Goal: Task Accomplishment & Management: Manage account settings

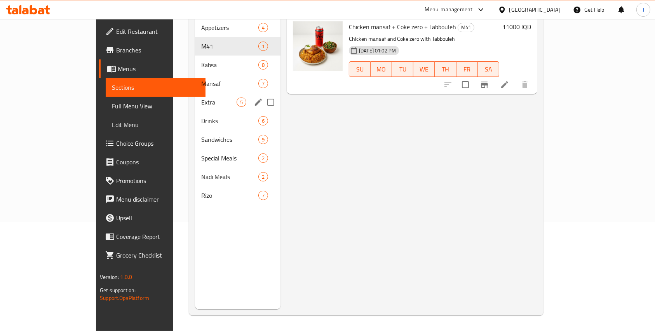
scroll to position [72, 0]
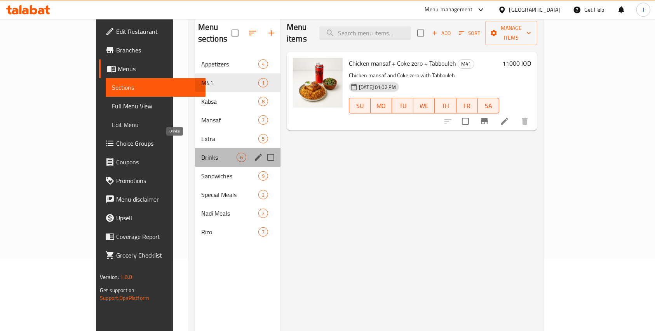
click at [201, 153] on span "Drinks" at bounding box center [218, 157] width 35 height 9
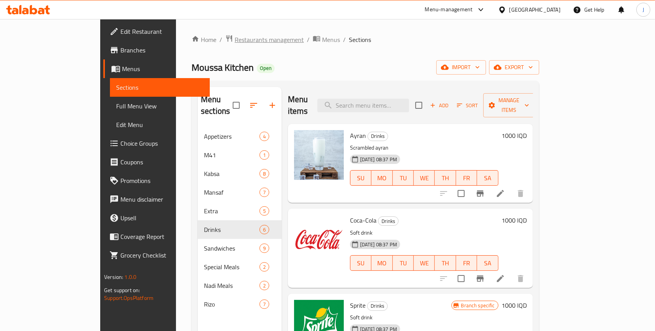
click at [235, 38] on span "Restaurants management" at bounding box center [269, 39] width 69 height 9
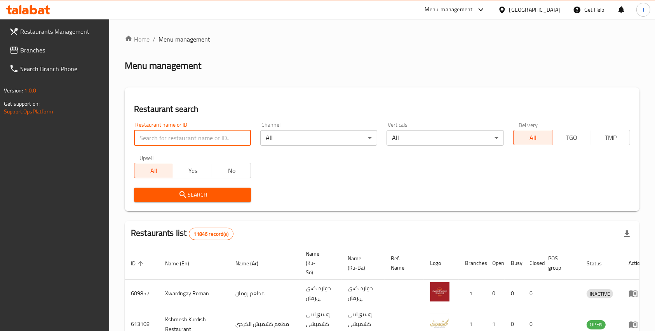
click at [164, 136] on input "search" at bounding box center [192, 138] width 117 height 16
click button "Search" at bounding box center [192, 195] width 117 height 14
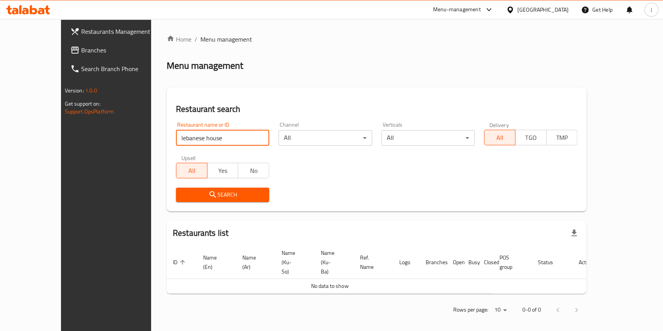
type input "lebanese house"
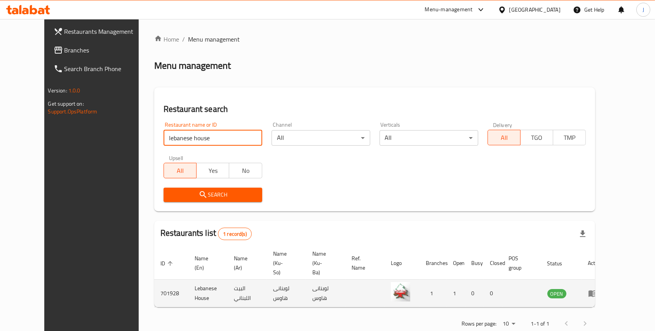
click at [609, 280] on td "enhanced table" at bounding box center [595, 294] width 27 height 28
click at [598, 289] on icon "enhanced table" at bounding box center [592, 293] width 9 height 9
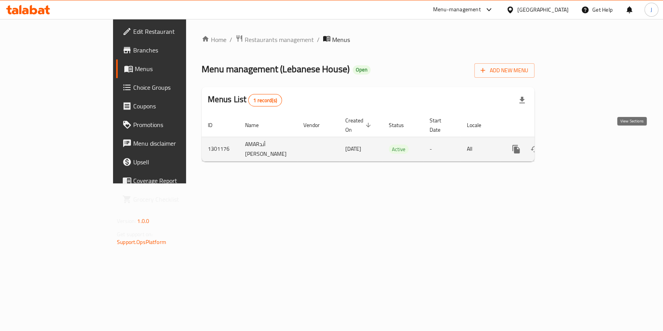
click at [577, 145] on icon "enhanced table" at bounding box center [572, 149] width 9 height 9
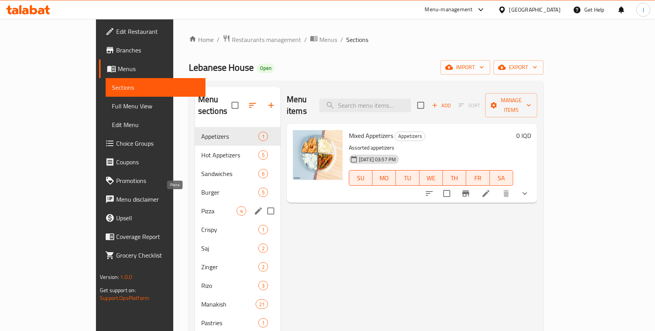
scroll to position [109, 0]
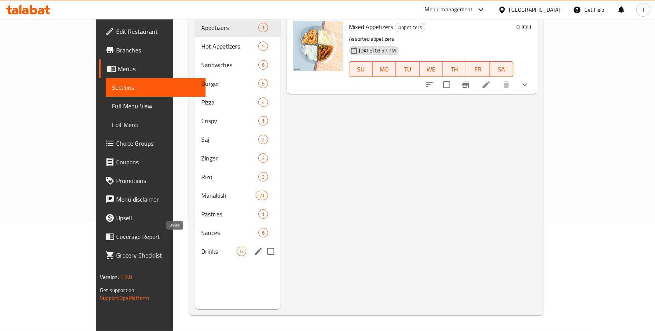
click at [201, 247] on span "Drinks" at bounding box center [218, 251] width 35 height 9
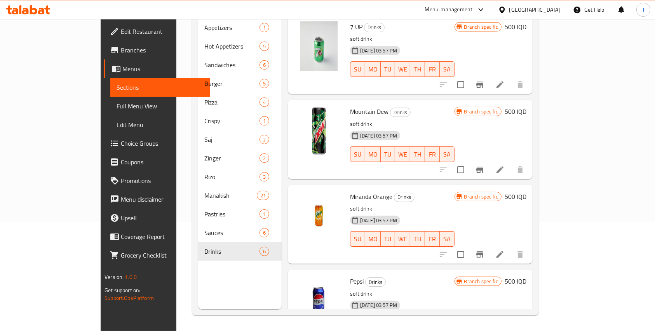
scroll to position [56, 0]
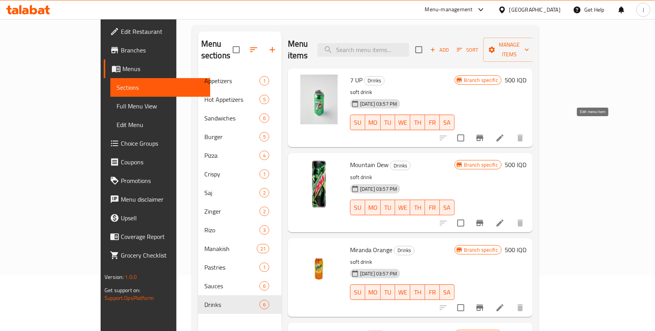
click at [505, 133] on icon at bounding box center [499, 137] width 9 height 9
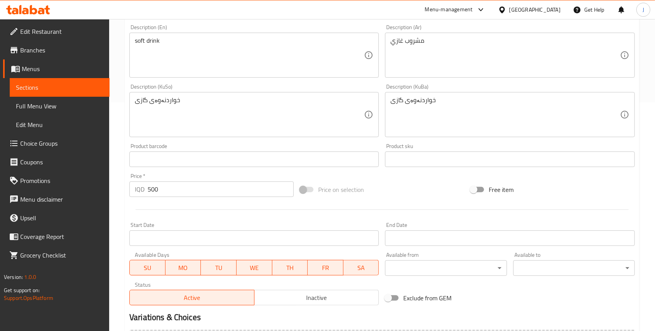
scroll to position [318, 0]
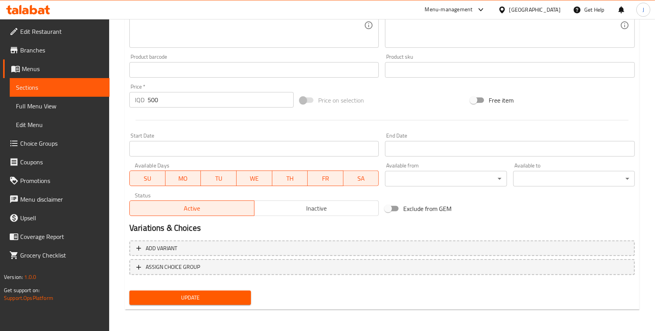
click at [150, 100] on input "500" at bounding box center [221, 100] width 146 height 16
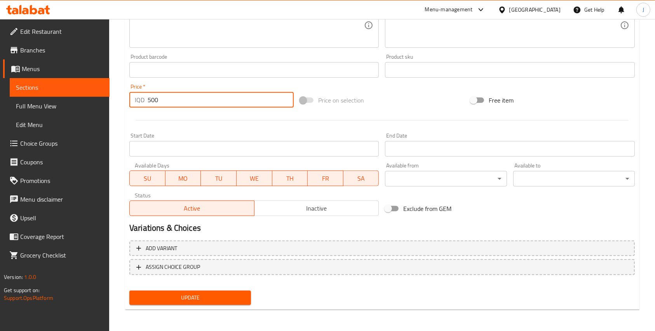
click at [150, 100] on input "500" at bounding box center [221, 100] width 146 height 16
type input "1000"
click at [202, 294] on span "Update" at bounding box center [190, 298] width 109 height 10
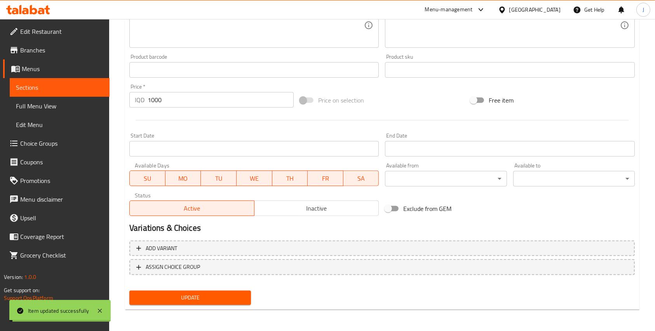
scroll to position [0, 0]
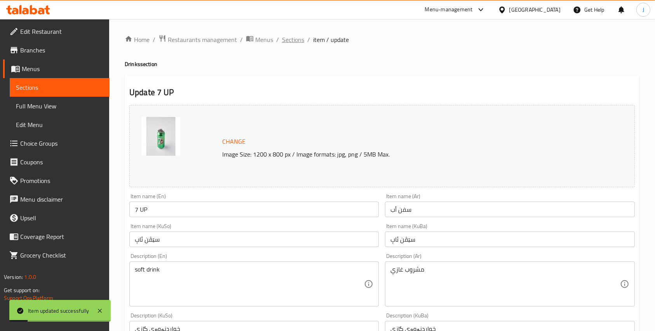
click at [295, 40] on span "Sections" at bounding box center [293, 39] width 22 height 9
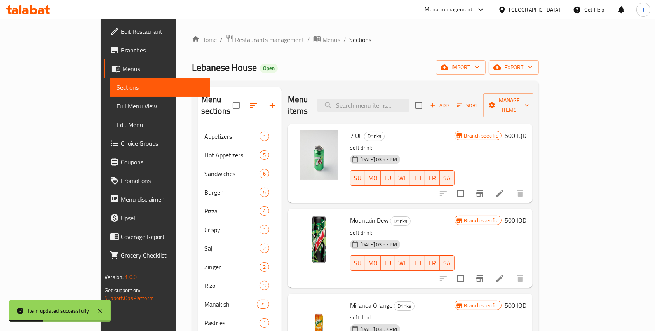
click at [511, 272] on li at bounding box center [500, 279] width 22 height 14
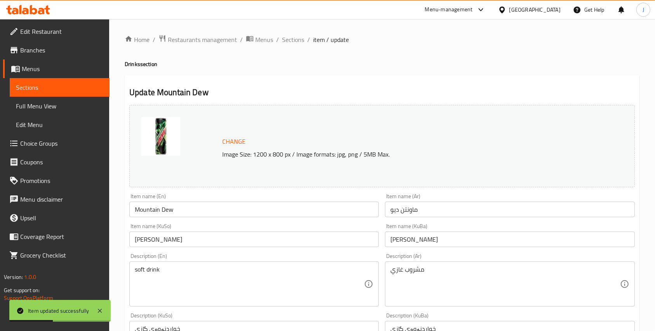
scroll to position [318, 0]
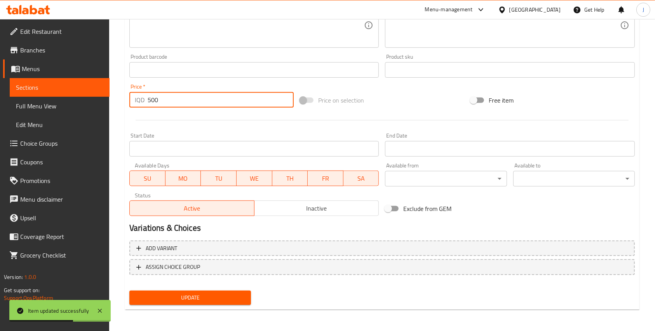
click at [160, 102] on input "500" at bounding box center [221, 100] width 146 height 16
click at [150, 101] on input "500" at bounding box center [221, 100] width 146 height 16
type input "1000"
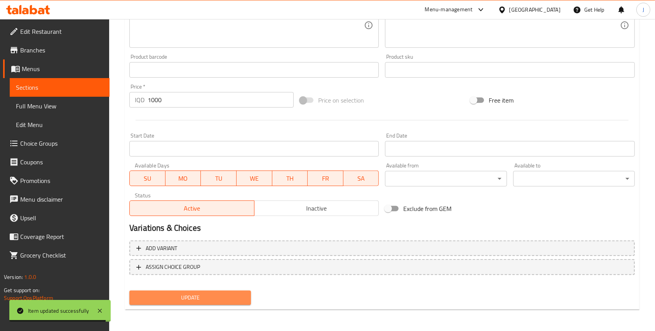
click at [187, 299] on span "Update" at bounding box center [190, 298] width 109 height 10
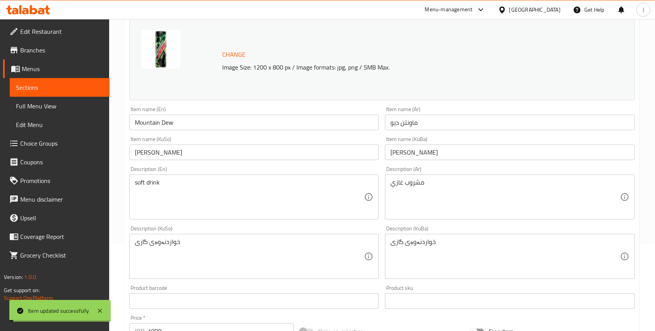
scroll to position [0, 0]
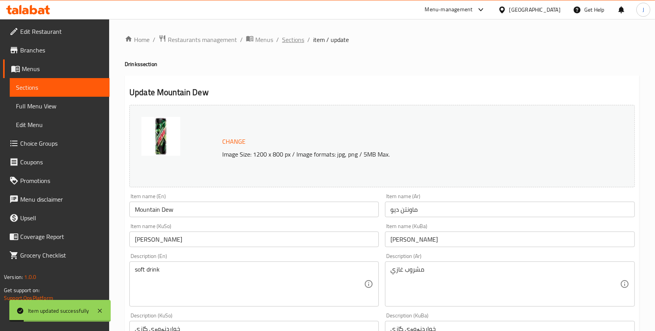
click at [298, 40] on span "Sections" at bounding box center [293, 39] width 22 height 9
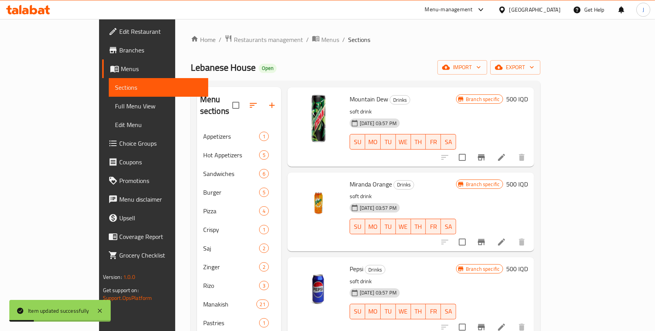
scroll to position [122, 0]
click at [513, 234] on li at bounding box center [502, 241] width 22 height 14
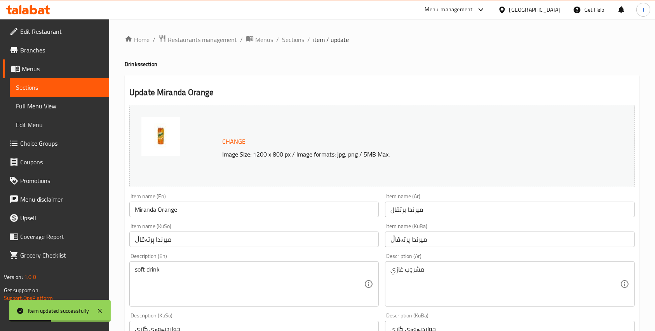
scroll to position [318, 0]
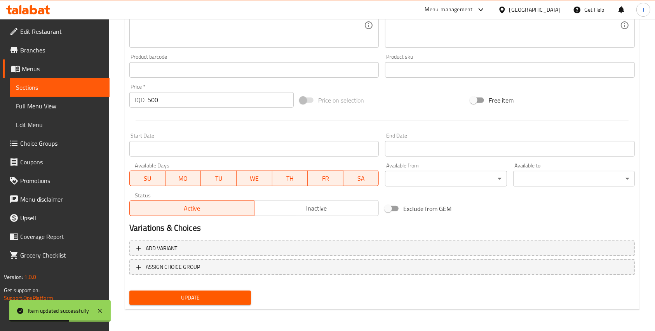
click at [157, 101] on input "500" at bounding box center [221, 100] width 146 height 16
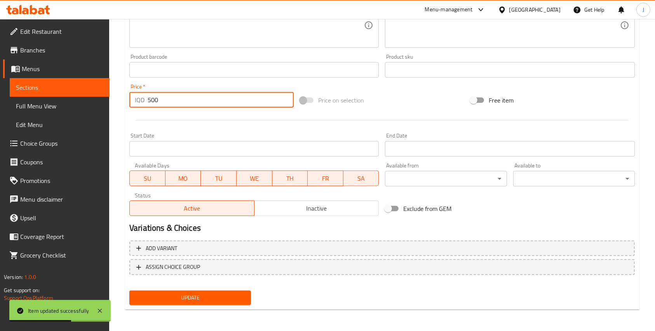
click at [157, 101] on input "500" at bounding box center [221, 100] width 146 height 16
click at [156, 101] on input "500" at bounding box center [221, 100] width 146 height 16
click at [151, 99] on input "500" at bounding box center [221, 100] width 146 height 16
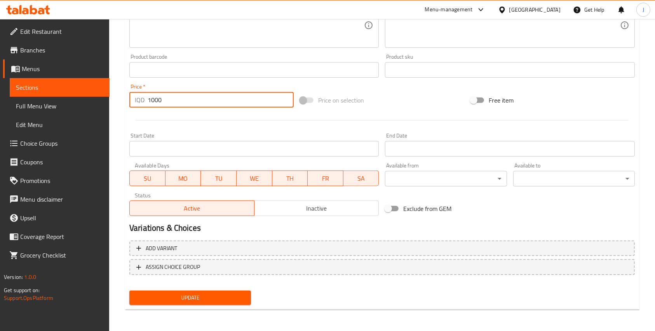
type input "1000"
click at [187, 300] on span "Update" at bounding box center [190, 298] width 109 height 10
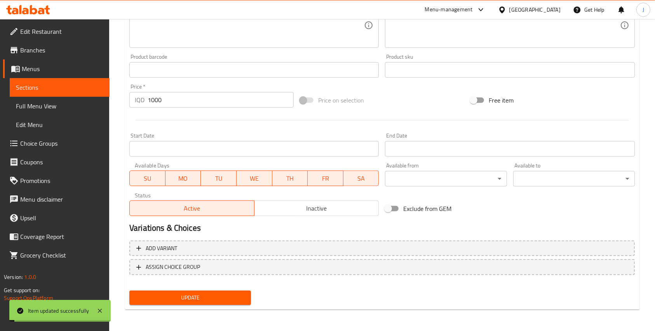
scroll to position [0, 0]
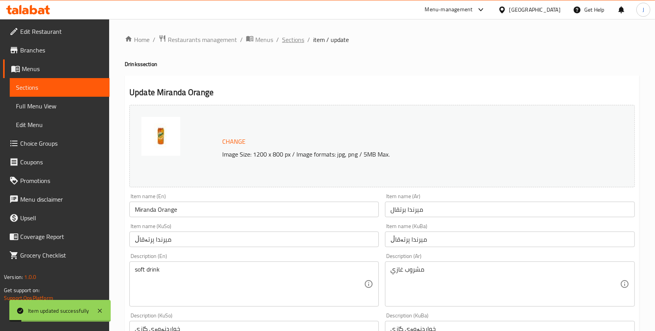
click at [295, 41] on span "Sections" at bounding box center [293, 39] width 22 height 9
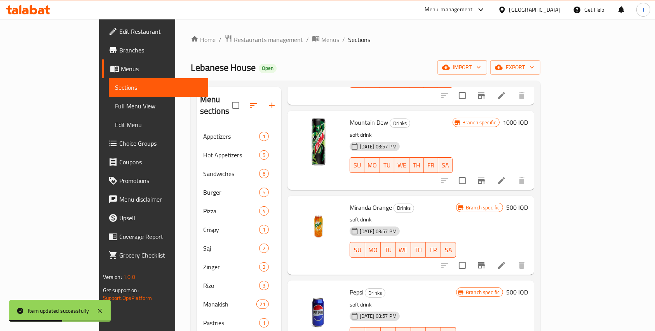
scroll to position [99, 0]
click at [506, 260] on icon at bounding box center [501, 264] width 9 height 9
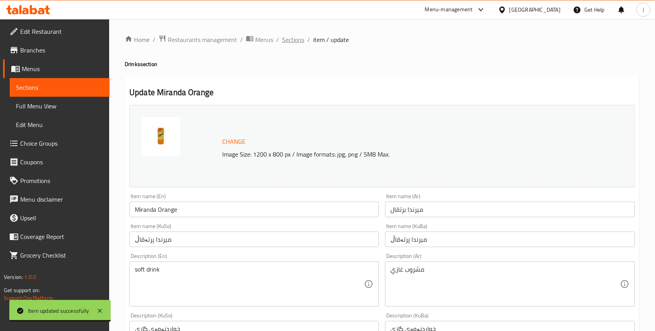
click at [287, 42] on span "Sections" at bounding box center [293, 39] width 22 height 9
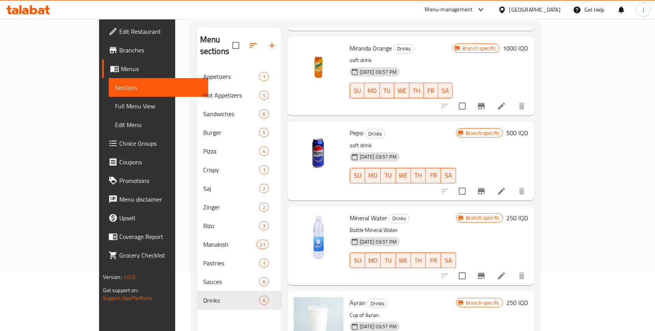
scroll to position [67, 0]
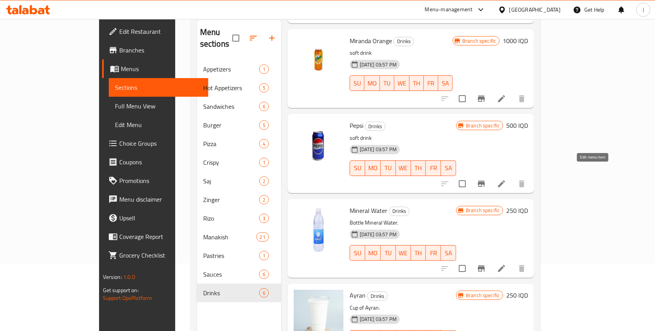
click at [505, 180] on icon at bounding box center [501, 183] width 7 height 7
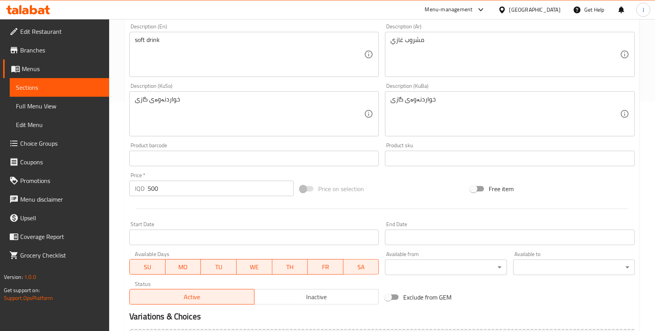
scroll to position [236, 0]
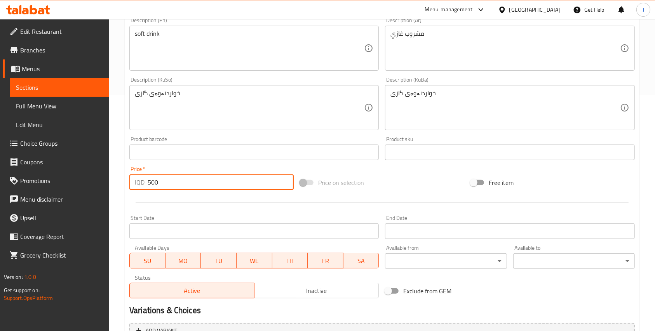
click at [148, 182] on input "500" at bounding box center [221, 182] width 146 height 16
click at [157, 183] on input "500" at bounding box center [221, 182] width 146 height 16
click at [153, 180] on input "500" at bounding box center [221, 182] width 146 height 16
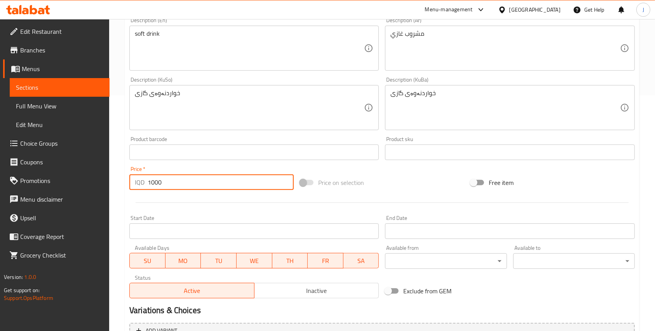
scroll to position [318, 0]
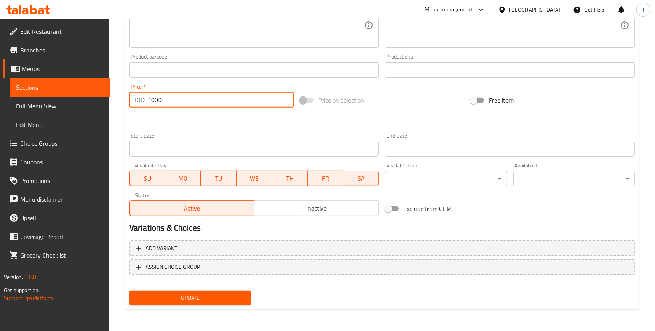
type input "1000"
click at [193, 297] on span "Update" at bounding box center [190, 298] width 109 height 10
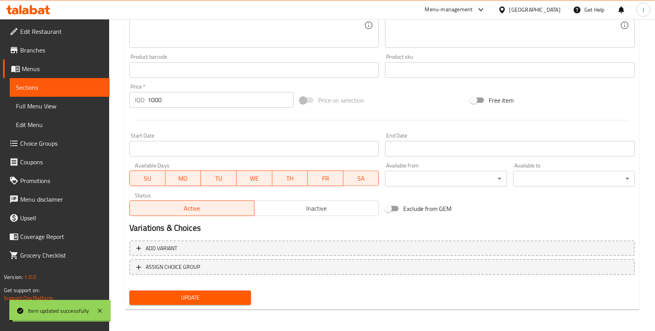
scroll to position [0, 0]
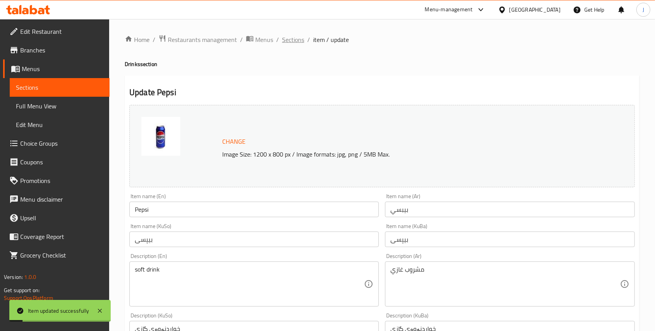
click at [298, 36] on span "Sections" at bounding box center [293, 39] width 22 height 9
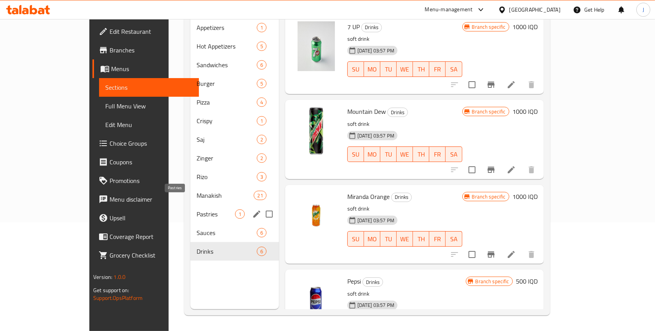
click at [197, 209] on span "Pastries" at bounding box center [216, 213] width 38 height 9
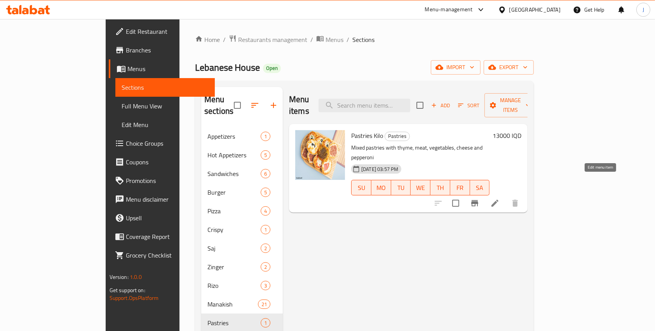
click at [500, 199] on icon at bounding box center [494, 203] width 9 height 9
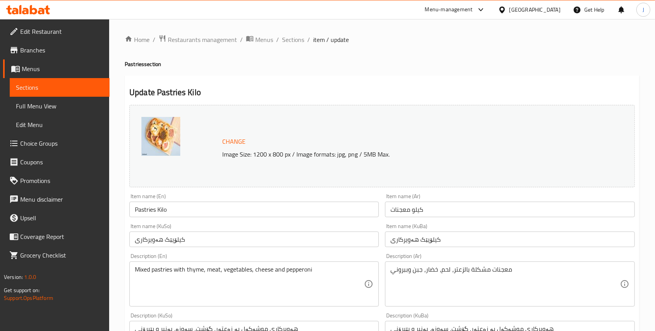
click at [162, 204] on input "Pastries Kilo" at bounding box center [253, 210] width 249 height 16
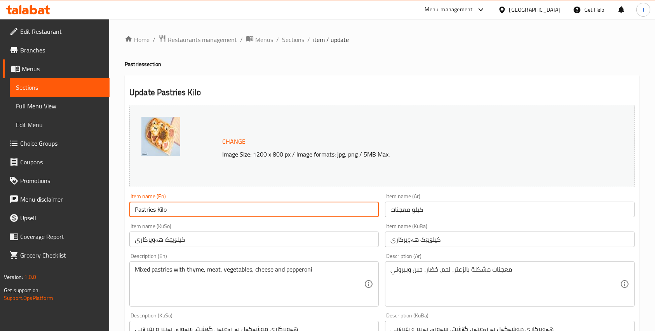
click at [162, 204] on input "Pastries Kilo" at bounding box center [253, 210] width 249 height 16
type input "Pastries"
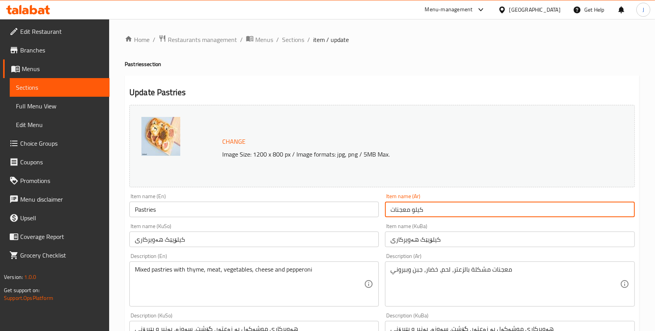
click at [419, 210] on input "كيلو معجنات" at bounding box center [509, 210] width 249 height 16
type input "معجنات"
click at [428, 239] on input "کیلۆیێک هەویرکاری" at bounding box center [509, 240] width 249 height 16
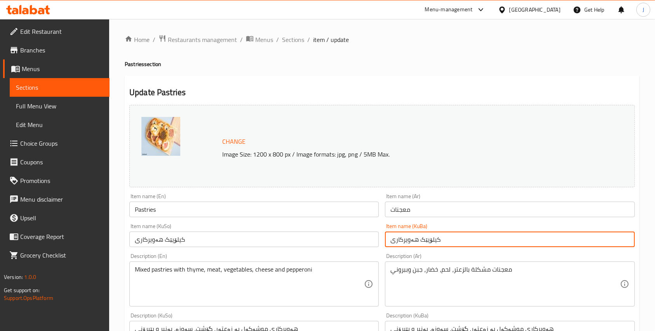
click at [428, 239] on input "کیلۆیێک هەویرکاری" at bounding box center [509, 240] width 249 height 16
type input "هەویرکاری"
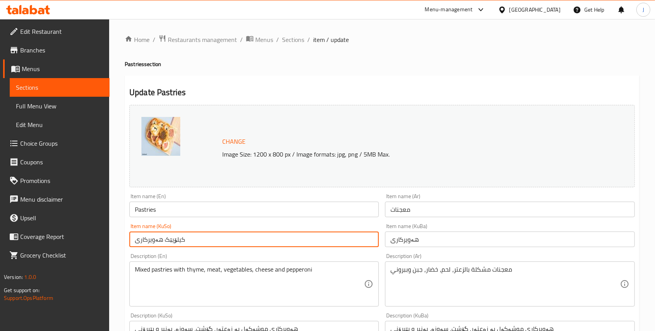
click at [172, 238] on input "کیلۆیێک هەویرکاری" at bounding box center [253, 240] width 249 height 16
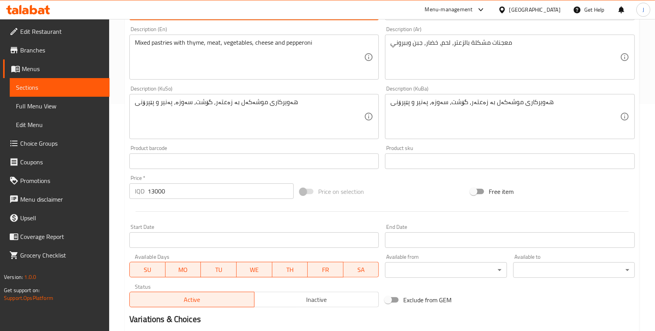
scroll to position [227, 0]
type input "هەویرکاری"
click at [159, 195] on input "13000" at bounding box center [221, 191] width 146 height 16
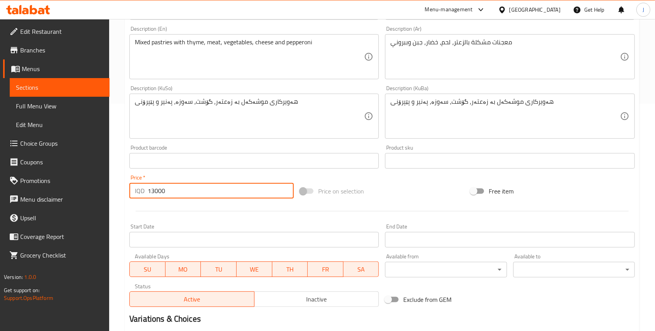
click at [159, 195] on input "13000" at bounding box center [221, 191] width 146 height 16
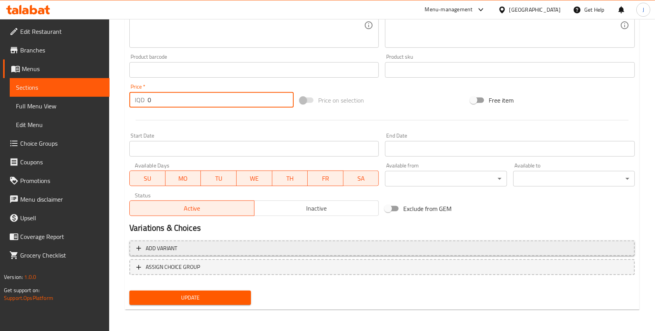
type input "0"
click at [188, 244] on span "Add variant" at bounding box center [382, 249] width 492 height 10
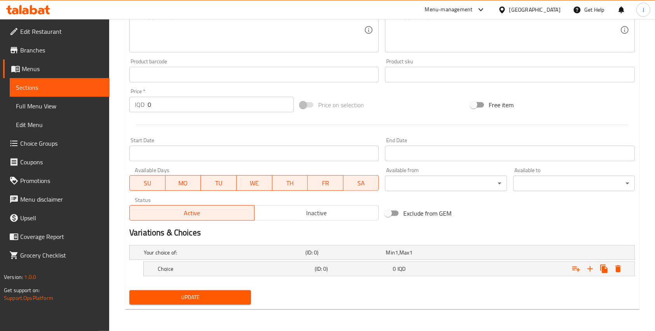
scroll to position [313, 0]
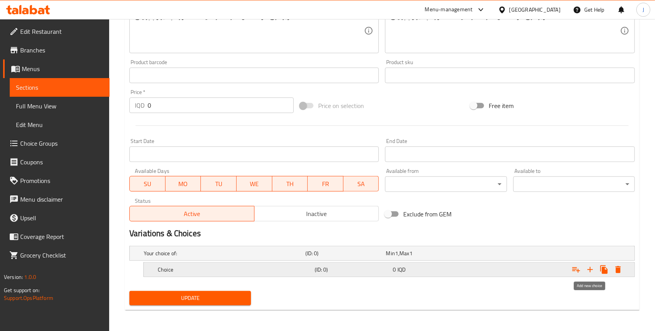
click at [591, 269] on icon "Expand" at bounding box center [590, 269] width 9 height 9
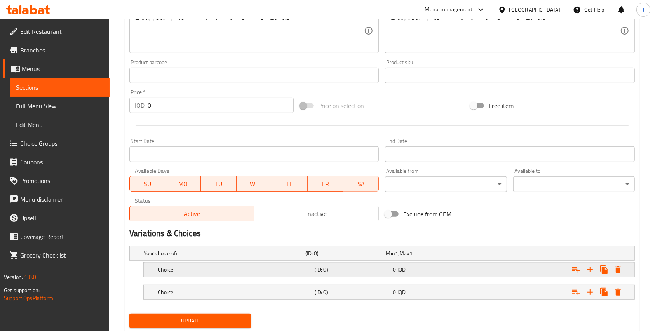
click at [532, 267] on div "Expand" at bounding box center [548, 269] width 157 height 17
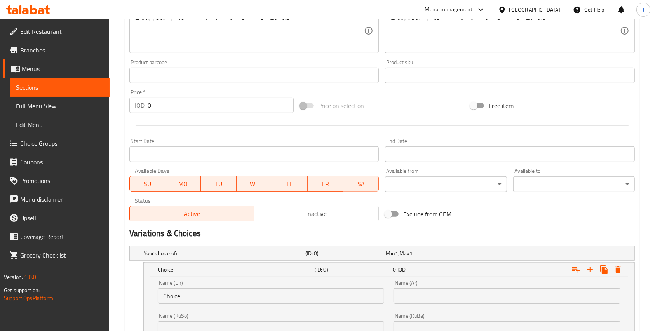
scroll to position [435, 0]
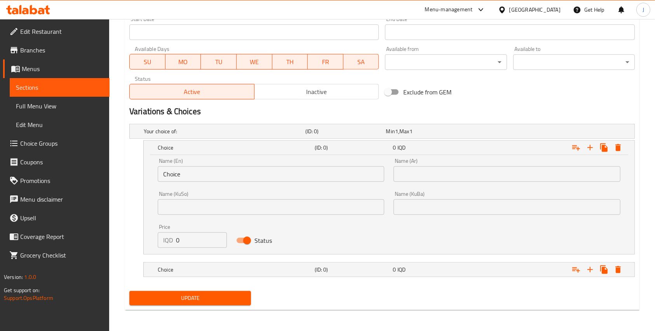
click at [183, 170] on input "Choice" at bounding box center [271, 174] width 227 height 16
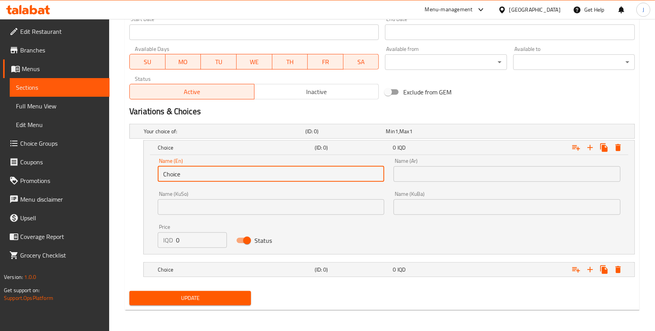
click at [183, 170] on input "Choice" at bounding box center [271, 174] width 227 height 16
type input "1 Kg"
click at [422, 179] on input "text" at bounding box center [507, 174] width 227 height 16
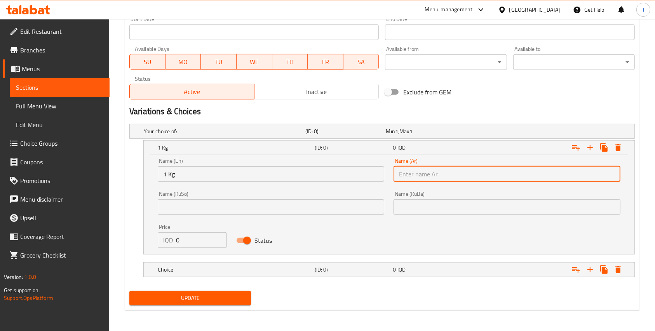
type input "1 كيلو"
click at [336, 206] on input "text" at bounding box center [271, 207] width 227 height 16
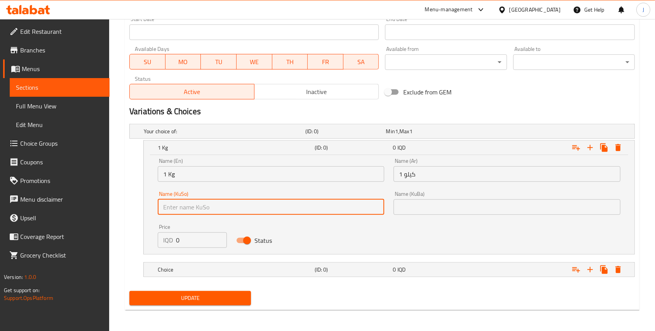
type input "1 كيلو"
click at [412, 206] on input "text" at bounding box center [507, 207] width 227 height 16
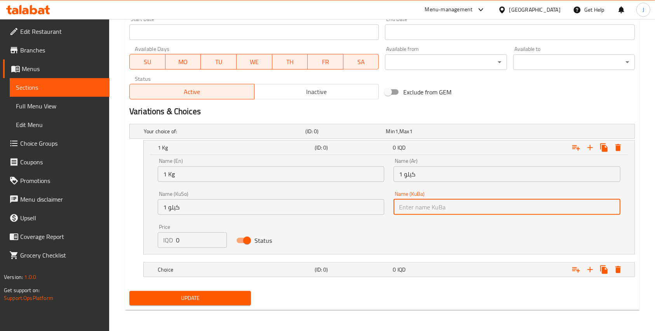
type input "1 كيلو"
click at [178, 241] on input "0" at bounding box center [201, 240] width 51 height 16
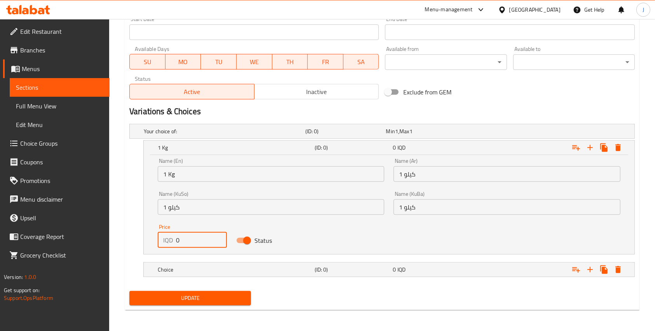
click at [178, 241] on input "0" at bounding box center [201, 240] width 51 height 16
type input "0"
type input "13000"
click at [261, 280] on nav at bounding box center [382, 282] width 506 height 6
click at [284, 272] on h5 "Choice" at bounding box center [235, 270] width 154 height 8
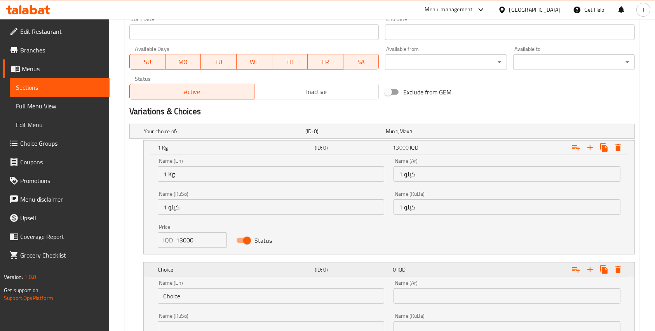
scroll to position [534, 0]
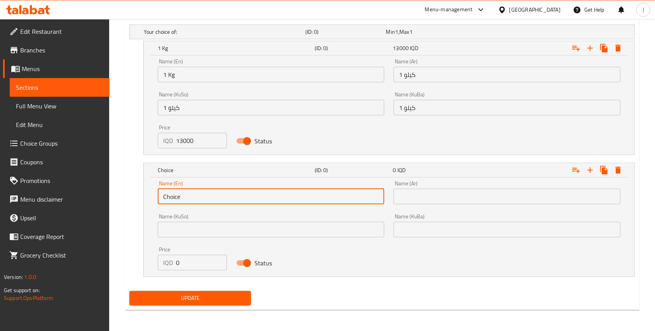
click at [169, 194] on input "Choice" at bounding box center [271, 197] width 227 height 16
type input "1/2 Kg"
click at [420, 195] on input "text" at bounding box center [507, 197] width 227 height 16
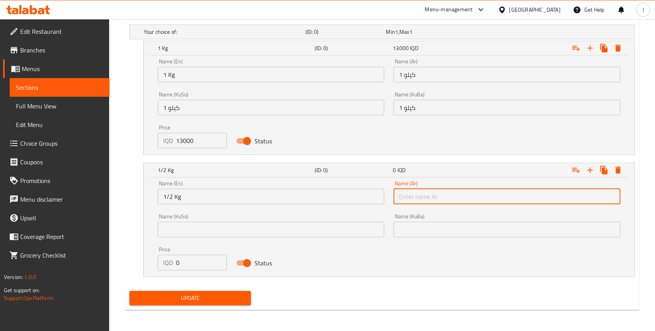
type input "نصف كيلو"
click at [373, 229] on input "text" at bounding box center [271, 230] width 227 height 16
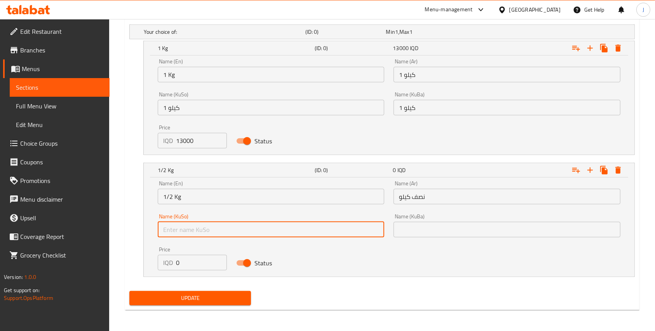
type input "نصف كيلو"
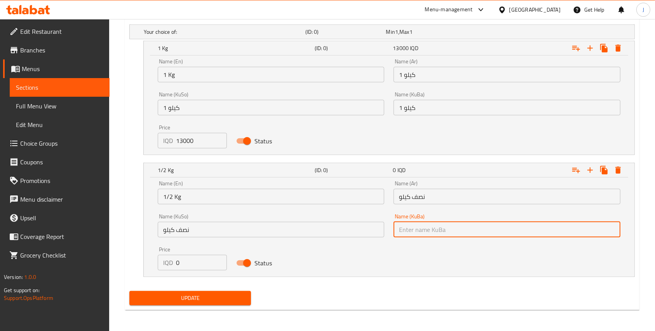
click at [424, 228] on input "text" at bounding box center [507, 230] width 227 height 16
type input "نصف كيلو"
click at [174, 263] on div "IQD 0 Price" at bounding box center [192, 263] width 69 height 16
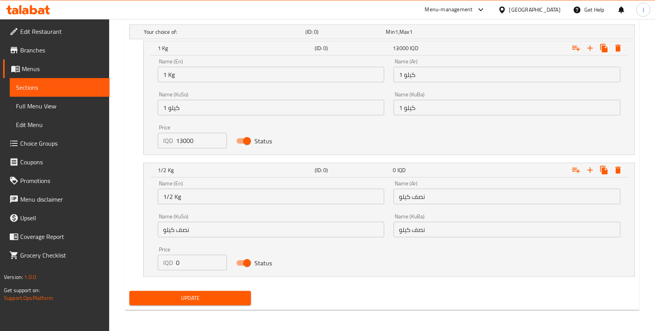
click at [174, 263] on div "IQD 0 Price" at bounding box center [192, 263] width 69 height 16
type input "6500"
click at [211, 302] on span "Update" at bounding box center [190, 298] width 109 height 10
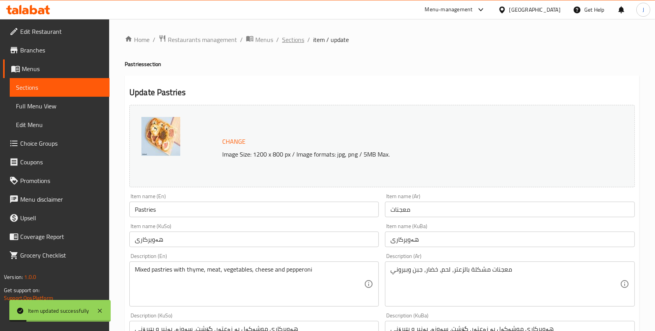
click at [299, 36] on span "Sections" at bounding box center [293, 39] width 22 height 9
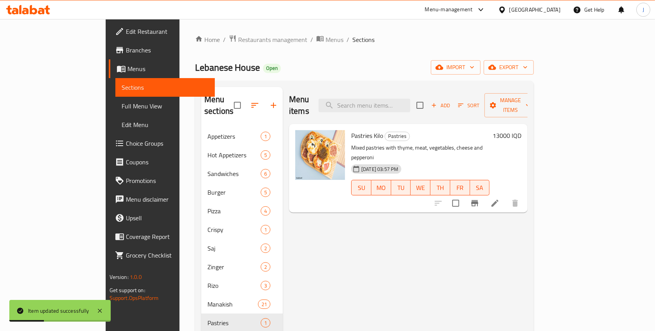
click at [343, 263] on div "Menu items Add Sort Manage items Pastries Kilo Pastries Mixed pastries with thy…" at bounding box center [405, 252] width 245 height 331
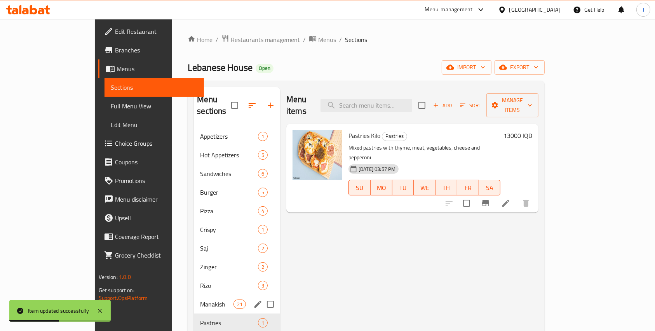
click at [200, 300] on span "Manakish" at bounding box center [216, 304] width 33 height 9
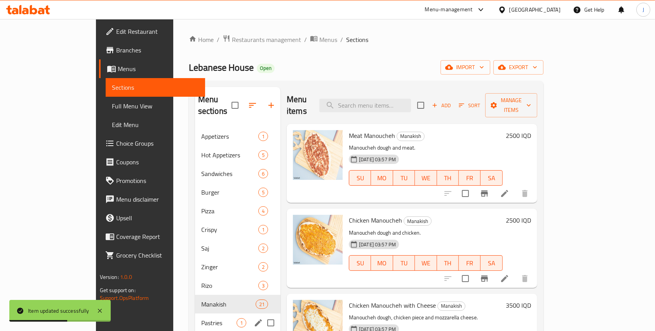
click at [195, 314] on div "Pastries 1" at bounding box center [237, 323] width 85 height 19
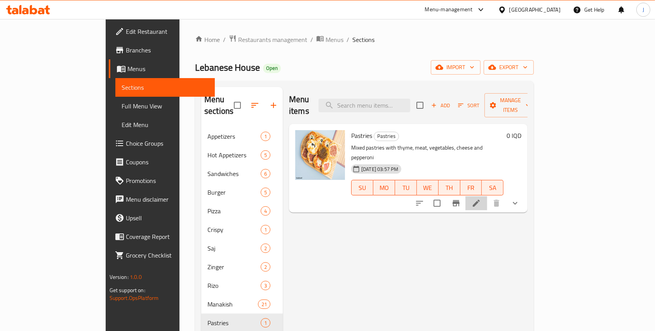
click at [487, 196] on li at bounding box center [477, 203] width 22 height 14
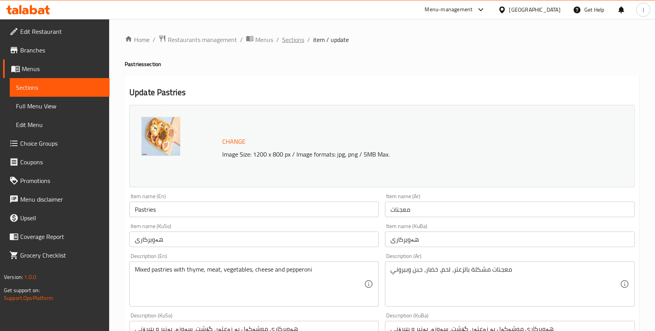
click at [286, 38] on span "Sections" at bounding box center [293, 39] width 22 height 9
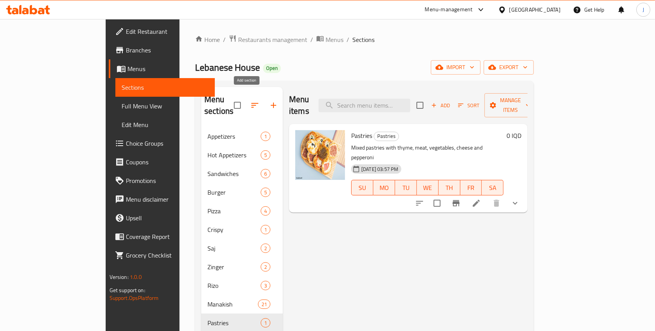
click at [269, 101] on icon "button" at bounding box center [273, 105] width 9 height 9
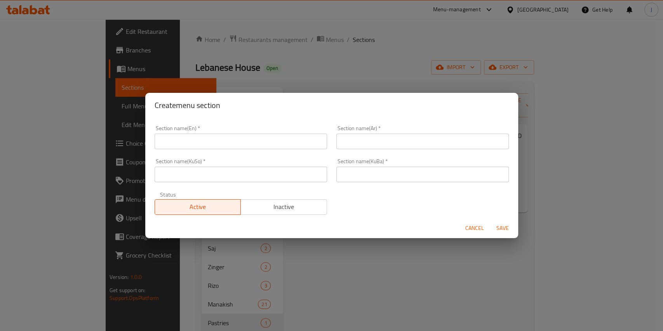
click at [181, 144] on input "text" at bounding box center [241, 142] width 173 height 16
type input "M41"
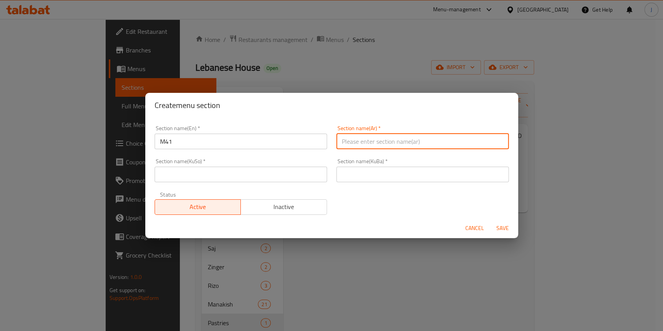
click at [347, 148] on input "text" at bounding box center [423, 142] width 173 height 16
type input "وجبة لشخص واحد"
click at [368, 175] on input "text" at bounding box center [423, 175] width 173 height 16
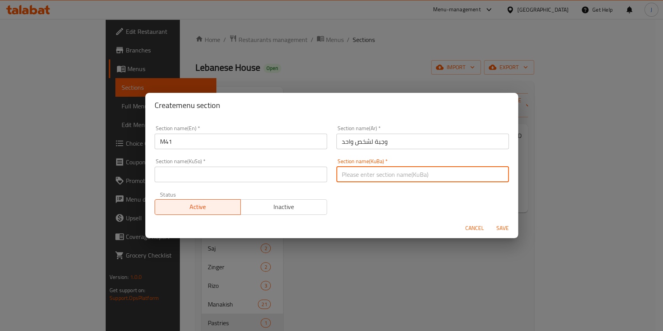
click at [387, 146] on div "Section name(Ar)   * وجبة لشخص واحد Section name(Ar) *" at bounding box center [423, 137] width 182 height 33
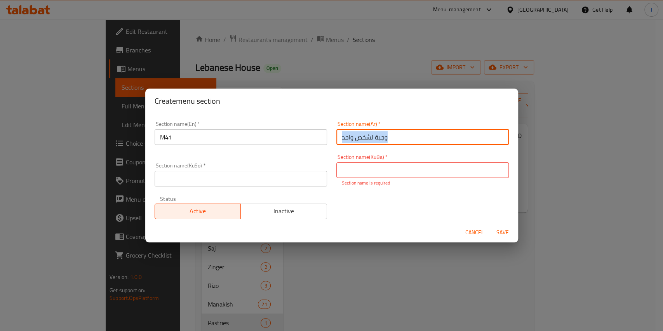
click at [387, 146] on div "Section name(Ar)   * وجبة لشخص واحد Section name(Ar) *" at bounding box center [423, 133] width 182 height 33
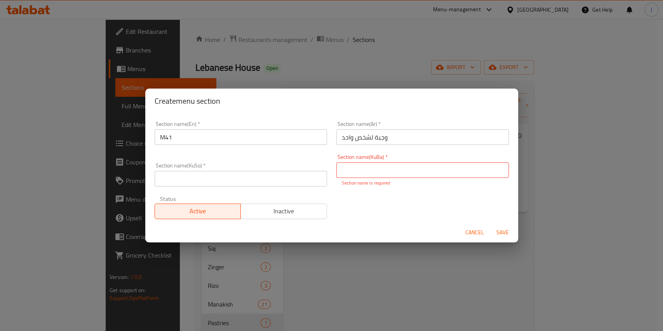
click at [369, 131] on input "وجبة لشخص واحد" at bounding box center [423, 137] width 173 height 16
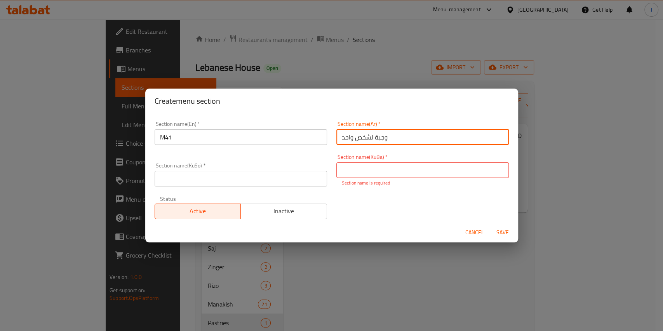
click at [369, 131] on input "وجبة لشخص واحد" at bounding box center [423, 137] width 173 height 16
click at [358, 176] on input "text" at bounding box center [423, 170] width 173 height 16
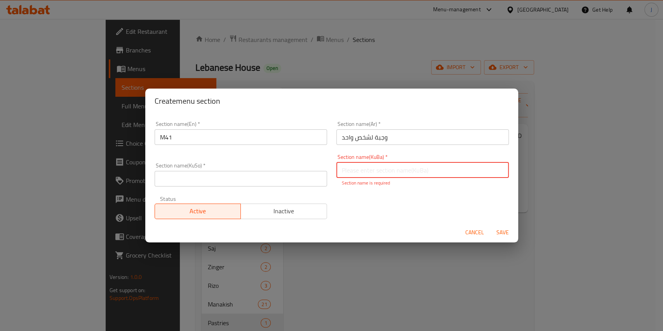
paste input "وجبة لشخص واحد"
type input "وجبة لشخص واحد"
click at [305, 176] on input "text" at bounding box center [241, 179] width 173 height 16
paste input "وجبة لشخص واحد"
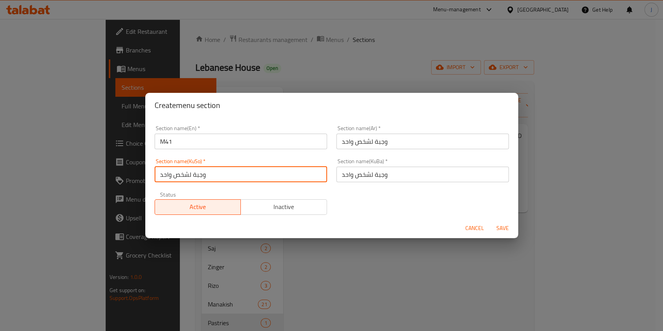
type input "وجبة لشخص واحد"
click at [501, 228] on span "Save" at bounding box center [503, 228] width 19 height 10
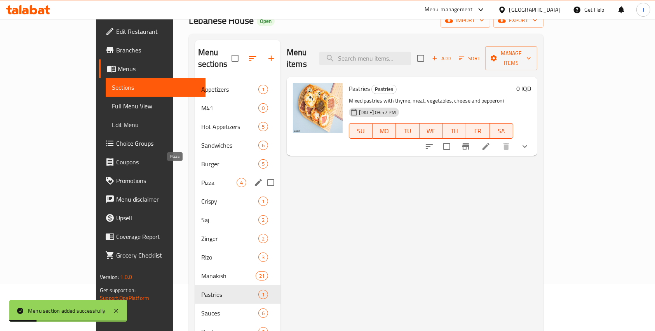
scroll to position [47, 0]
click at [201, 103] on span "M41" at bounding box center [218, 107] width 35 height 9
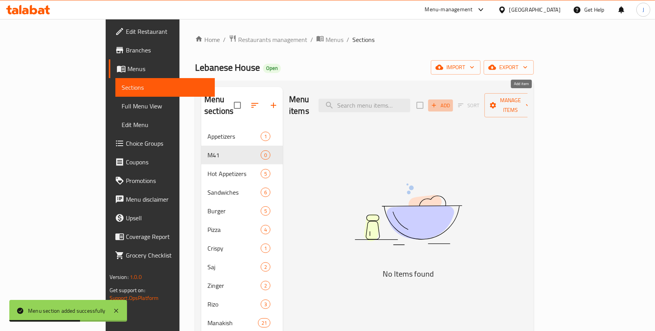
click at [436, 103] on icon "button" at bounding box center [434, 105] width 4 height 4
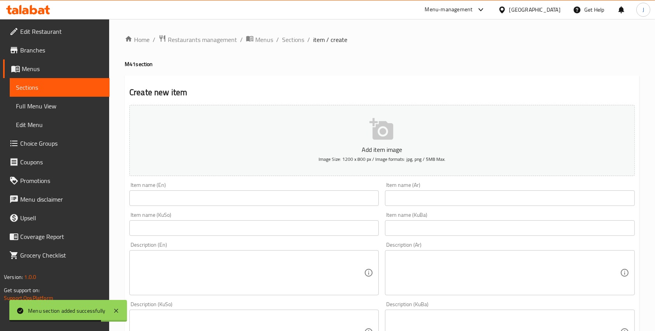
click at [173, 198] on input "text" at bounding box center [253, 198] width 249 height 16
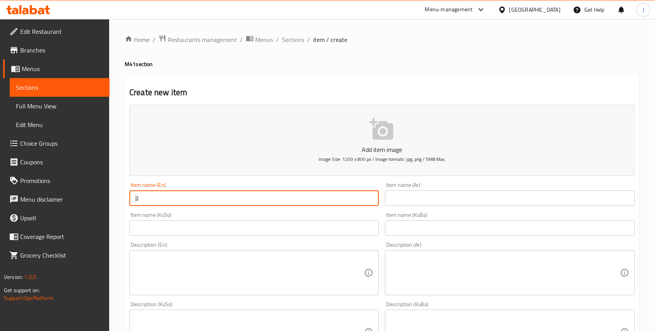
type input "ل"
type input "}"
click at [404, 193] on input "text" at bounding box center [509, 198] width 249 height 16
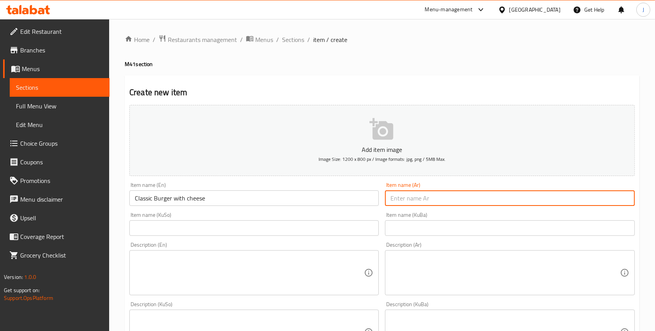
click at [256, 194] on input "Classic Burger with cheese" at bounding box center [253, 198] width 249 height 16
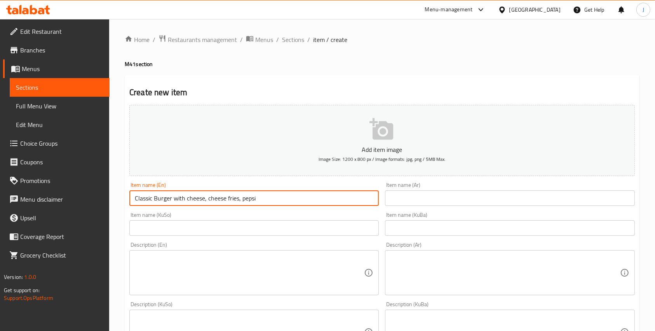
type input "Classic Burger with cheese, cheese fries, pepsi"
click at [413, 192] on input "text" at bounding box center [509, 198] width 249 height 16
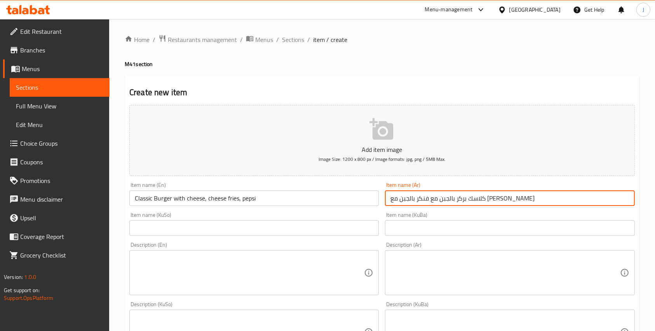
click at [492, 198] on input "كلاسك بركر بالجبن مع فنكر بالجبن مع [PERSON_NAME]" at bounding box center [509, 198] width 249 height 16
type input "كلاسك بركر بالجبن مع فنكر بالجبن مع [PERSON_NAME]"
click at [469, 224] on input "text" at bounding box center [509, 228] width 249 height 16
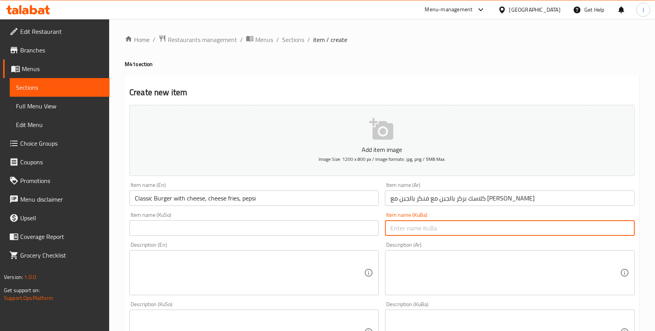
paste input "كلاسك بركر بالجبن مع فنكر بالجبن مع [PERSON_NAME]"
type input "كلاسك بركر بالجبن مع فنكر بالجبن مع [PERSON_NAME]"
click at [352, 225] on input "text" at bounding box center [253, 228] width 249 height 16
paste input "كلاسك بركر بالجبن مع فنكر بالجبن مع [PERSON_NAME]"
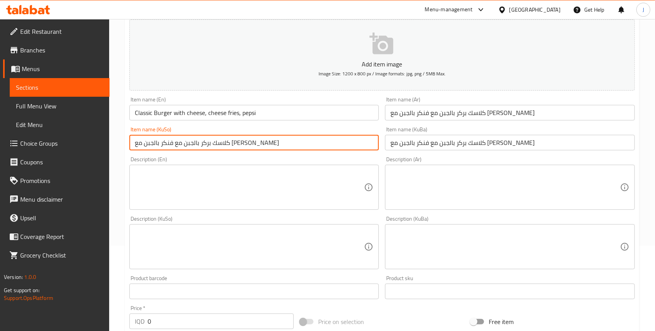
scroll to position [86, 0]
type input "كلاسك بركر بالجبن مع فنكر بالجبن مع [PERSON_NAME]"
click at [229, 112] on input "Classic Burger with cheese, cheese fries, pepsi" at bounding box center [253, 113] width 249 height 16
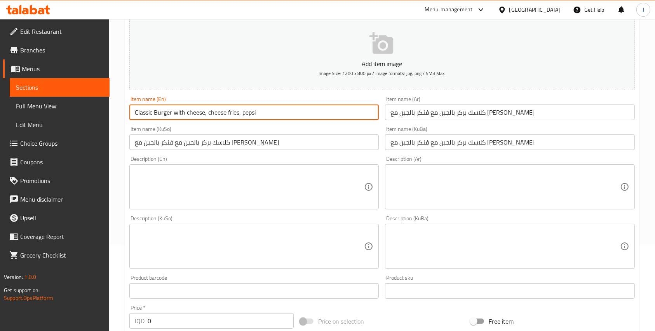
click at [229, 112] on input "Classic Burger with cheese, cheese fries, pepsi" at bounding box center [253, 113] width 249 height 16
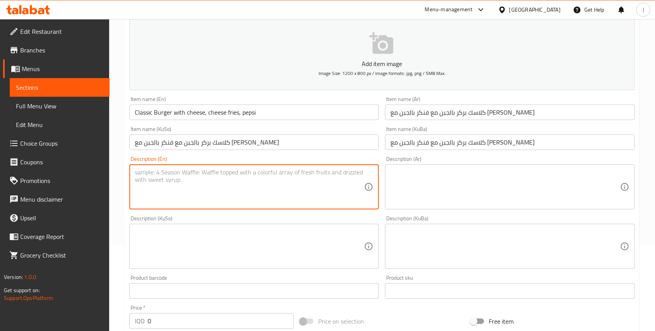
click at [214, 181] on textarea at bounding box center [249, 187] width 229 height 37
paste textarea "Classic Burger with cheese, cheese fries, pepsi"
type textarea "Classic Burger with cheese, cheese fries, pepsi"
click at [434, 109] on input "كلاسك بركر بالجبن مع فنكر بالجبن مع [PERSON_NAME]" at bounding box center [509, 113] width 249 height 16
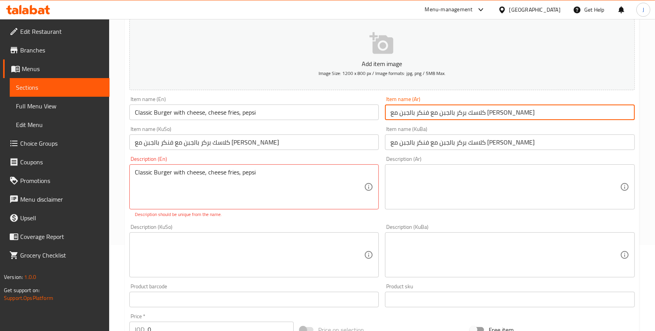
click at [434, 109] on input "كلاسك بركر بالجبن مع فنكر بالجبن مع [PERSON_NAME]" at bounding box center [509, 113] width 249 height 16
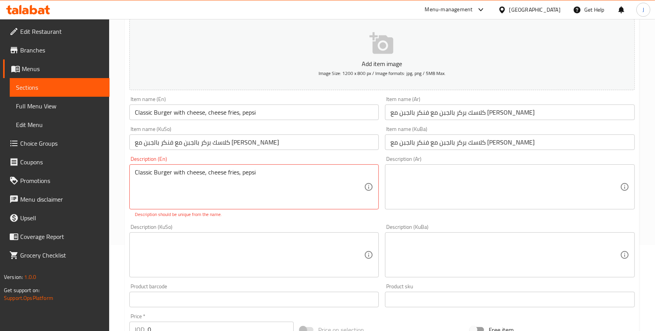
click at [450, 207] on div "Description (Ar)" at bounding box center [509, 186] width 249 height 45
paste textarea "كلاسك بركر بالجبن مع فنكر بالجبن مع [PERSON_NAME]"
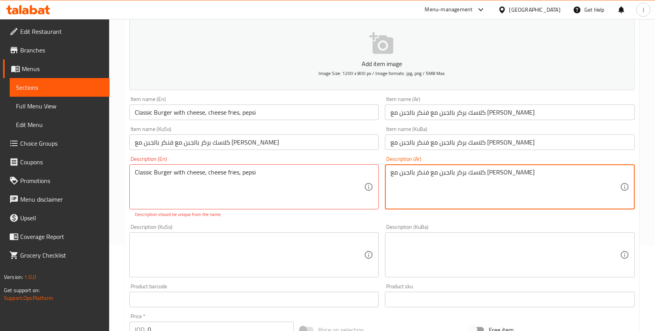
type textarea "كلاسك بركر بالجبن مع فنكر بالجبن مع [PERSON_NAME]"
click at [421, 232] on div "Description (KuBa) Description (KuBa)" at bounding box center [509, 250] width 249 height 53
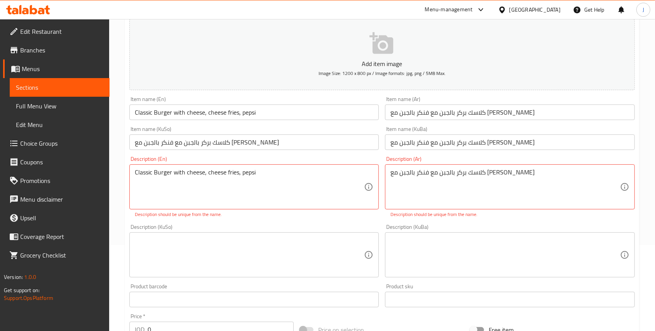
click at [408, 256] on textarea at bounding box center [505, 255] width 229 height 37
paste textarea "كلاسك بركر بالجبن مع فنكر بالجبن مع [PERSON_NAME]"
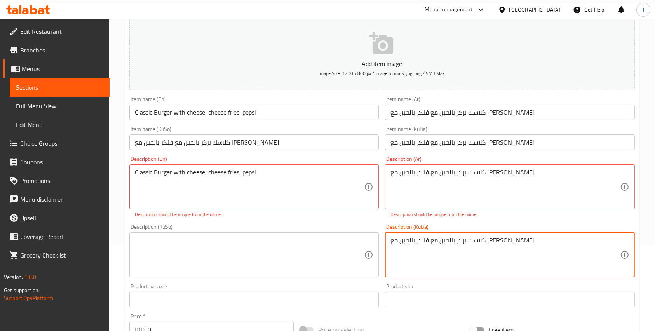
type textarea "كلاسك بركر بالجبن مع فنكر بالجبن مع [PERSON_NAME]"
click at [322, 249] on textarea at bounding box center [249, 255] width 229 height 37
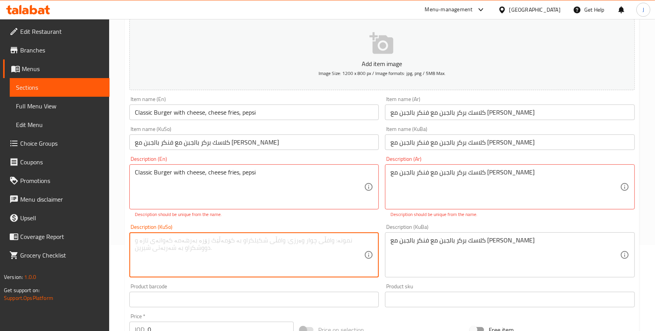
paste textarea "كلاسك بركر بالجبن مع فنكر بالجبن مع [PERSON_NAME]"
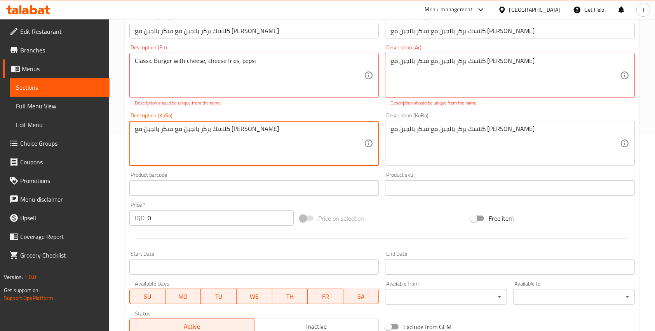
scroll to position [198, 0]
type textarea "كلاسك بركر بالجبن مع فنكر بالجبن مع [PERSON_NAME]"
click at [177, 222] on input "0" at bounding box center [221, 218] width 146 height 16
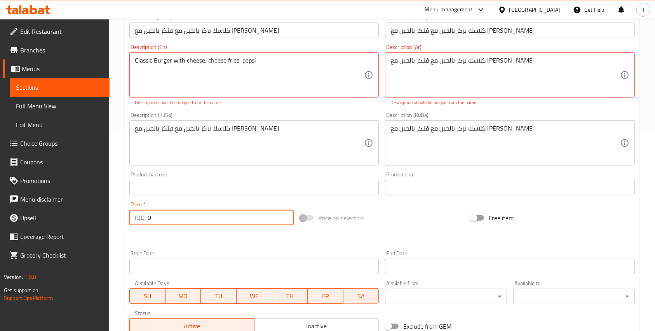
click at [177, 222] on input "0" at bounding box center [221, 218] width 146 height 16
click at [152, 218] on input "0" at bounding box center [221, 218] width 146 height 16
type input "8500"
click at [223, 193] on input "text" at bounding box center [253, 188] width 249 height 16
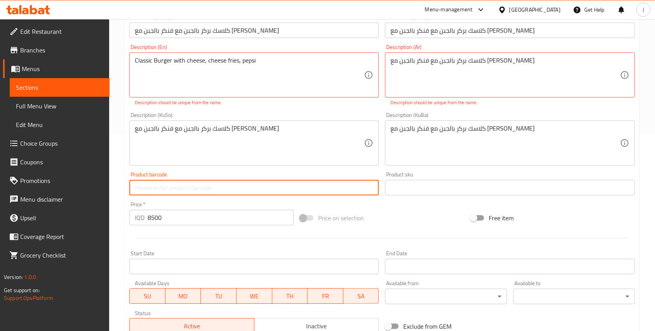
click at [239, 201] on div "Price   * IQD 8500 Price *" at bounding box center [211, 214] width 171 height 30
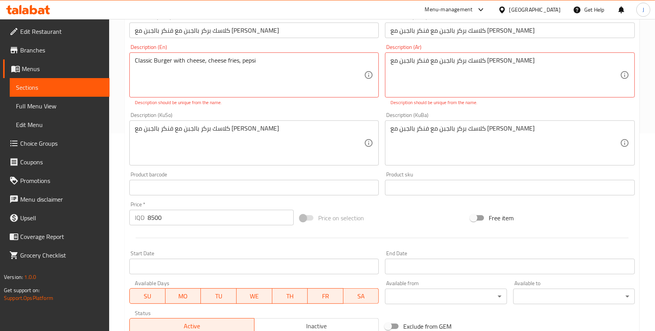
scroll to position [316, 0]
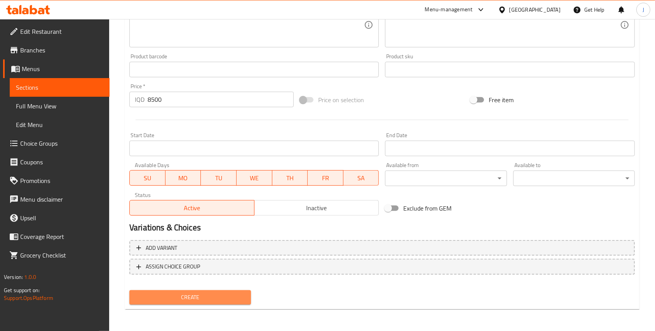
click at [207, 299] on span "Create" at bounding box center [190, 298] width 109 height 10
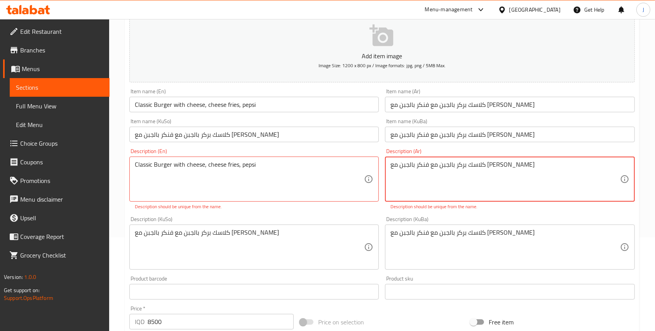
click at [410, 164] on textarea "كلاسك بركر بالجبن مع فنكر بالجبن مع [PERSON_NAME]" at bounding box center [505, 179] width 229 height 37
click at [402, 166] on textarea "كلاسك بركر بالجبن مع فنكر بالجبن مع [PERSON_NAME]" at bounding box center [505, 179] width 229 height 37
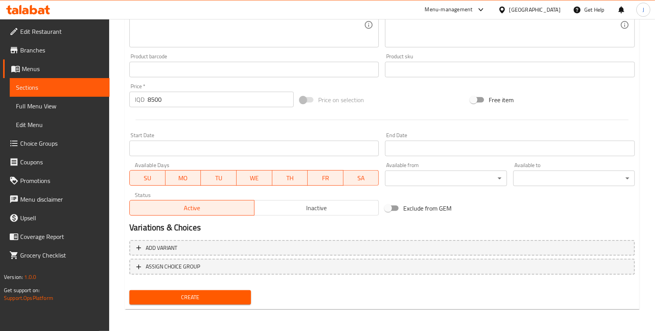
type textarea "كلاسك بركر بالجبن مع فنكر بالجبن مع [PERSON_NAME]"
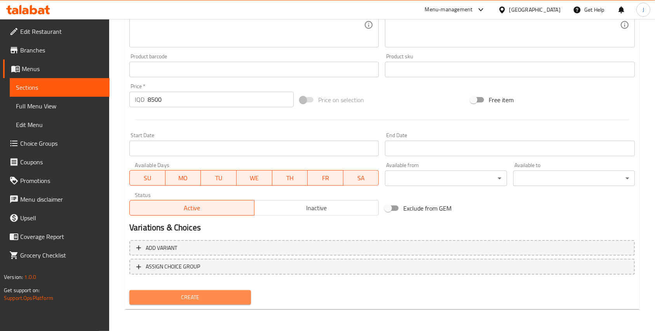
click at [205, 293] on span "Create" at bounding box center [190, 298] width 109 height 10
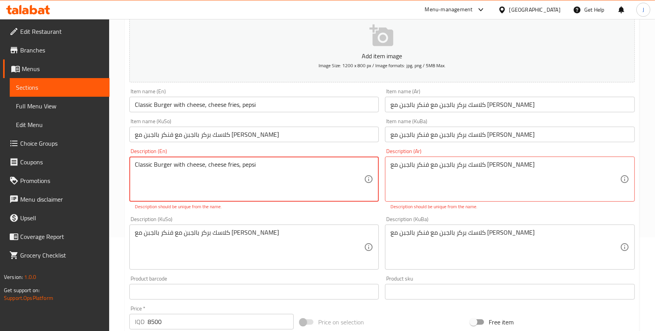
click at [241, 164] on textarea "Classic Burger with cheese, cheese fries, pepsi" at bounding box center [249, 179] width 229 height 37
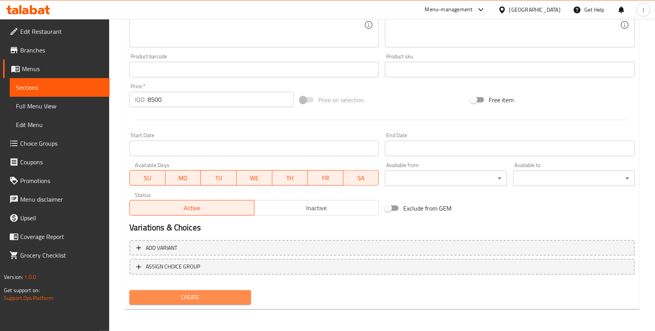
click at [204, 293] on span "Create" at bounding box center [190, 298] width 109 height 10
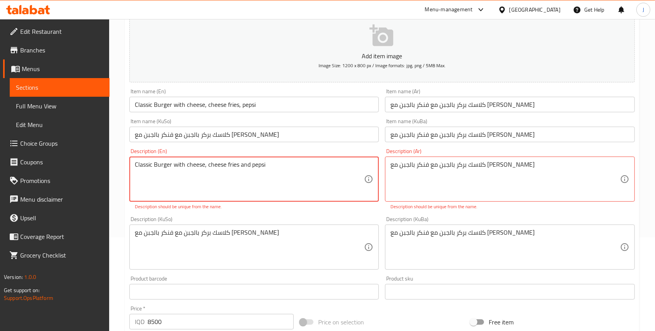
drag, startPoint x: 276, startPoint y: 166, endPoint x: 103, endPoint y: 157, distance: 173.9
click at [103, 157] on div "Edit Restaurant Branches Menus Sections Full Menu View Edit Menu Choice Groups …" at bounding box center [327, 239] width 655 height 628
click at [268, 169] on textarea "Classic Burger with cheese, cheese fries and pepsi" at bounding box center [249, 179] width 229 height 37
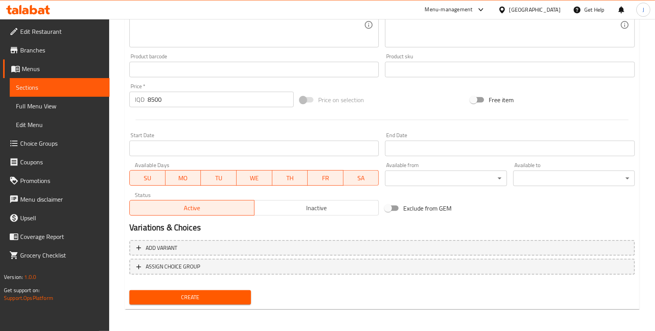
type textarea "Classic Burger with cheese, cheese fries and pepsi cola"
click at [217, 300] on span "Create" at bounding box center [190, 298] width 109 height 10
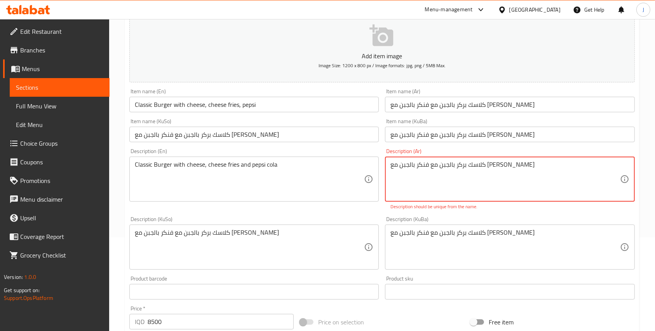
click at [399, 169] on textarea "كلاسك بركر بالجبن مع فنكر بالجبن مع [PERSON_NAME]" at bounding box center [505, 179] width 229 height 37
click at [397, 166] on textarea "كلاسك بركر بالجبن مع فنكر بالجبن مع [PERSON_NAME]" at bounding box center [505, 179] width 229 height 37
click at [400, 163] on textarea "كلاسك بركر بالجبن مع فنكر بالجبن مع ببشس" at bounding box center [505, 179] width 229 height 37
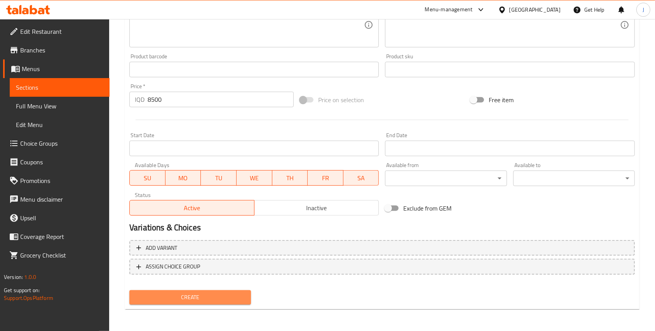
click at [221, 293] on span "Create" at bounding box center [190, 298] width 109 height 10
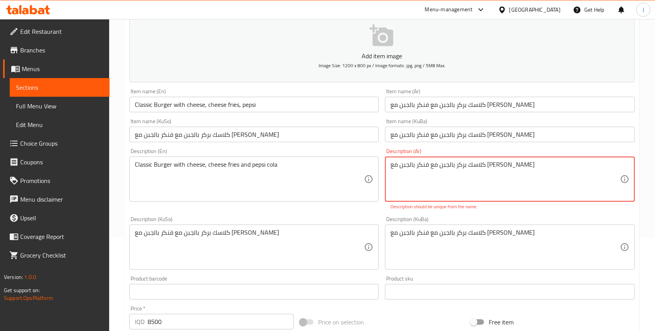
click at [525, 167] on textarea "كلاسك بركر بالجبن مع فنكر بالجبن مع [PERSON_NAME]" at bounding box center [505, 179] width 229 height 37
drag, startPoint x: 525, startPoint y: 167, endPoint x: 490, endPoint y: 163, distance: 35.1
click at [490, 163] on textarea "كلاسك بركر بالجبن مع فنكر بالجبن مع [PERSON_NAME]" at bounding box center [505, 179] width 229 height 37
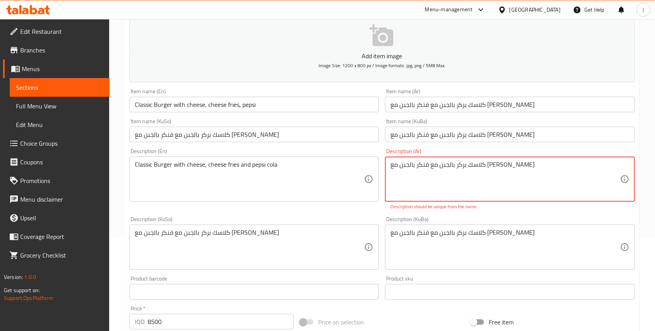
click at [490, 163] on textarea "كلاسك بركر بالجبن مع فنكر بالجبن مع [PERSON_NAME]" at bounding box center [505, 179] width 229 height 37
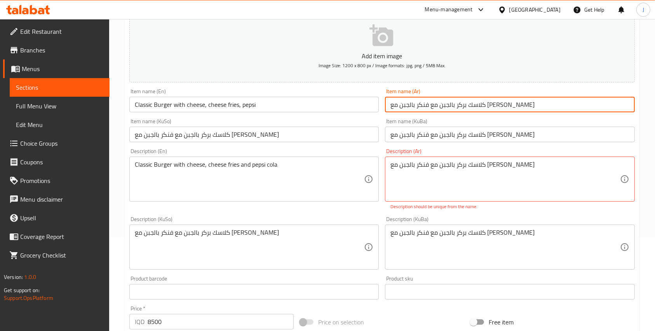
click at [466, 108] on input "كلاسك بركر بالجبن مع فنكر بالجبن مع [PERSON_NAME]" at bounding box center [509, 105] width 249 height 16
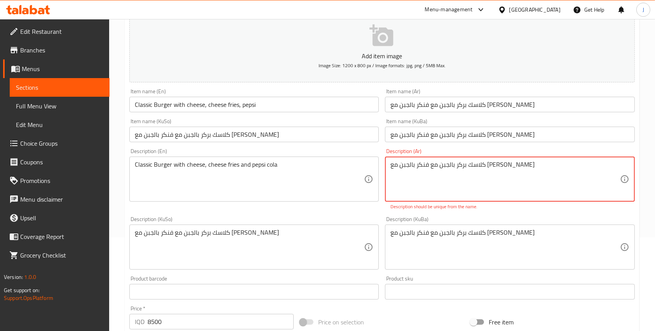
click at [447, 181] on textarea "كلاسك بركر بالجبن مع فنكر بالجبن مع [PERSON_NAME]" at bounding box center [505, 179] width 229 height 37
paste textarea
click at [399, 159] on div "كلاسك بركر بالجبن مع فنكر بالجبن مع ببسي Description (Ar)" at bounding box center [509, 179] width 249 height 45
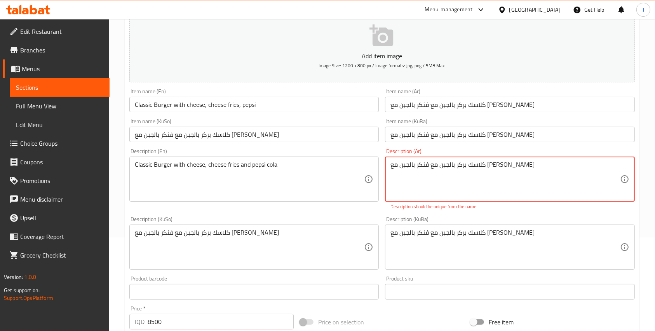
click at [399, 164] on textarea "كلاسك بركر بالجبن مع فنكر بالجبن مع [PERSON_NAME]" at bounding box center [505, 179] width 229 height 37
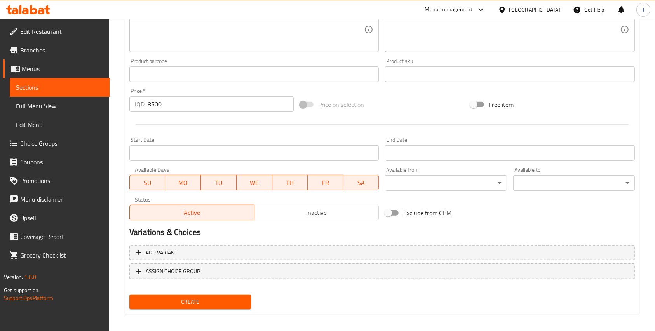
scroll to position [316, 0]
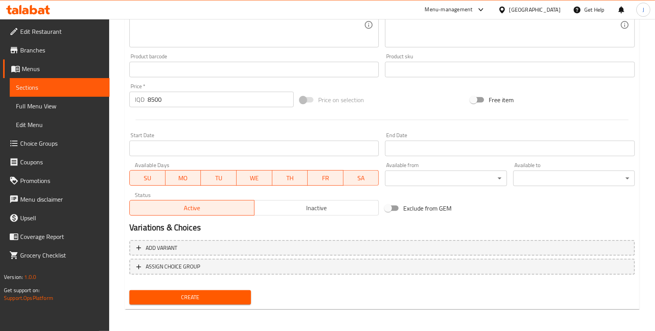
type textarea "كلاسك بركر بالجبن مع فنكر بالجبن مع [PERSON_NAME]"
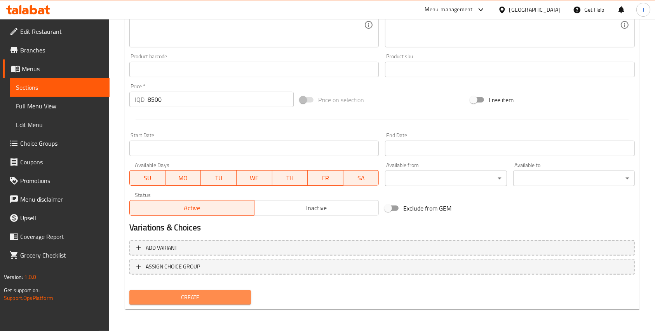
click at [183, 299] on span "Create" at bounding box center [190, 298] width 109 height 10
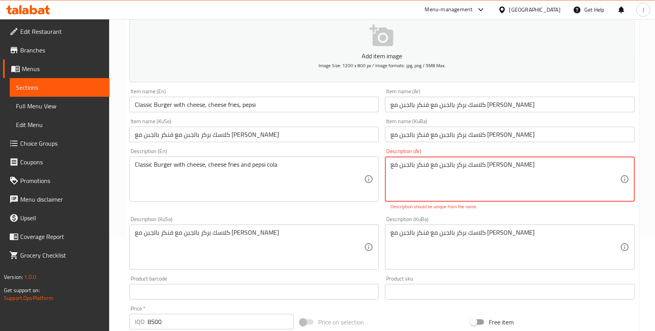
click at [445, 173] on textarea "كلاسك بركر بالجبن مع فنكر بالجبن مع [PERSON_NAME]" at bounding box center [505, 179] width 229 height 37
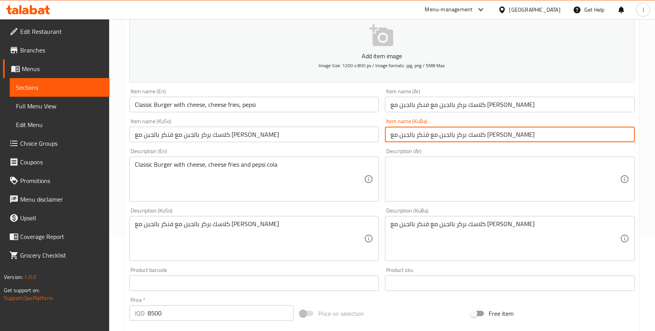
click at [431, 133] on input "كلاسك بركر بالجبن مع فنكر بالجبن مع [PERSON_NAME]" at bounding box center [509, 135] width 249 height 16
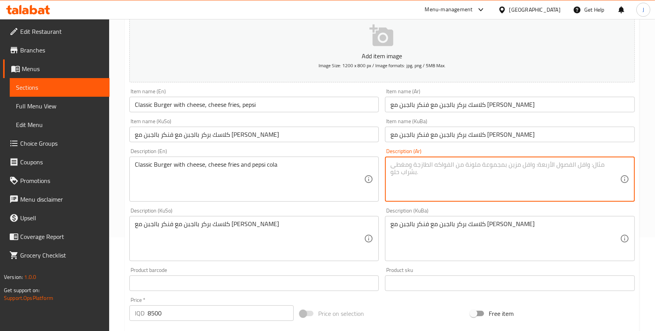
click at [447, 189] on textarea at bounding box center [505, 179] width 229 height 37
paste textarea "كلاسك بركر بالجبن مع فنكر بالجبن مع [PERSON_NAME]"
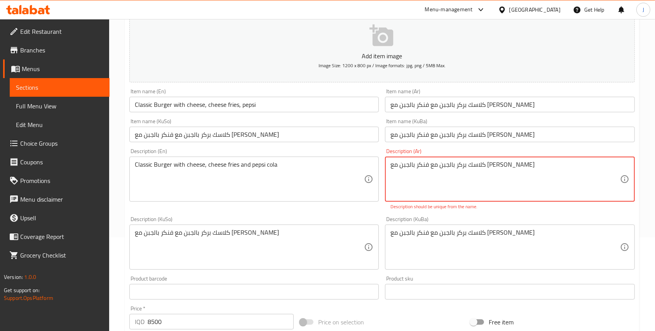
click at [437, 164] on textarea "كلاسك بركر بالجبن مع فنكر بالجبن مع [PERSON_NAME]" at bounding box center [505, 179] width 229 height 37
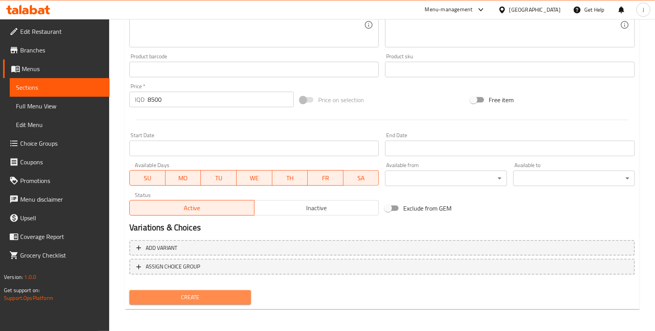
click at [206, 295] on span "Create" at bounding box center [190, 298] width 109 height 10
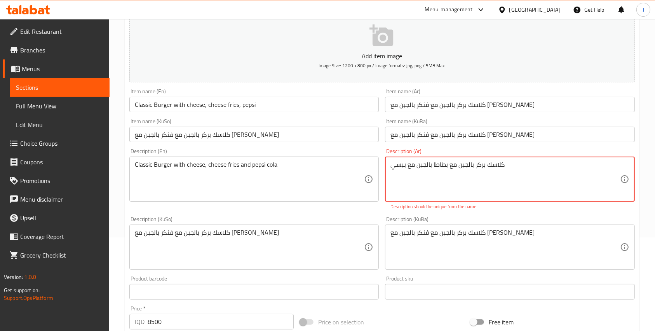
click at [404, 166] on textarea "كلاسك بركر بالجبن مع بطاطا بالجبن مع ببسي" at bounding box center [505, 179] width 229 height 37
type textarea "f"
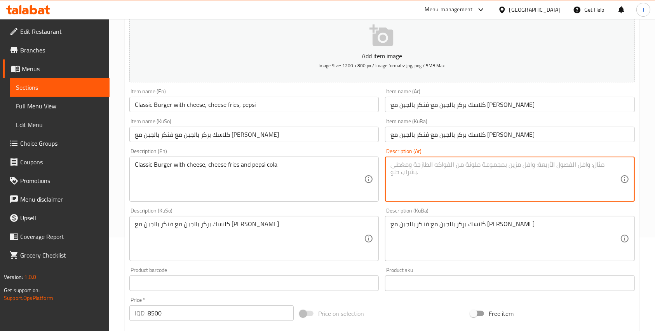
type textarea "ي"
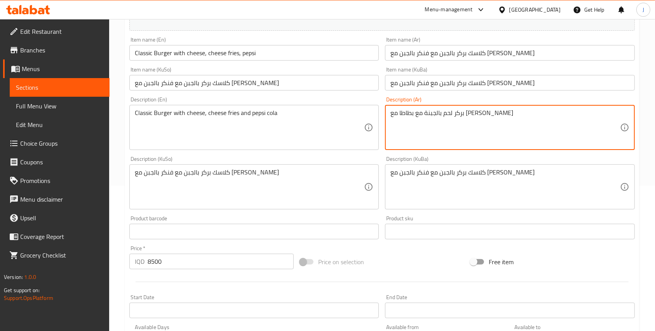
scroll to position [307, 0]
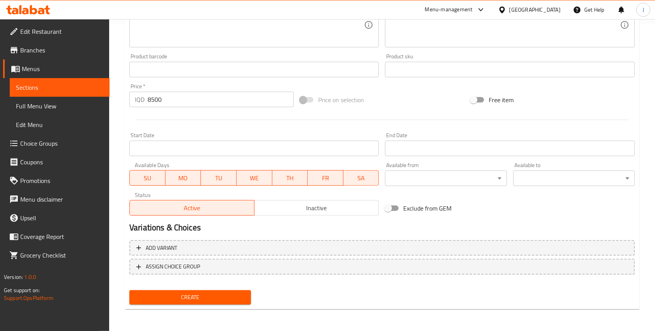
type textarea "بركر لحم بالجبنة مع بطاطا مع [PERSON_NAME]"
click at [194, 298] on span "Create" at bounding box center [190, 298] width 109 height 10
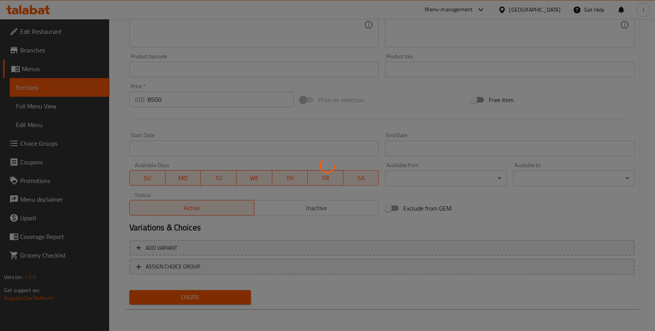
type input "0"
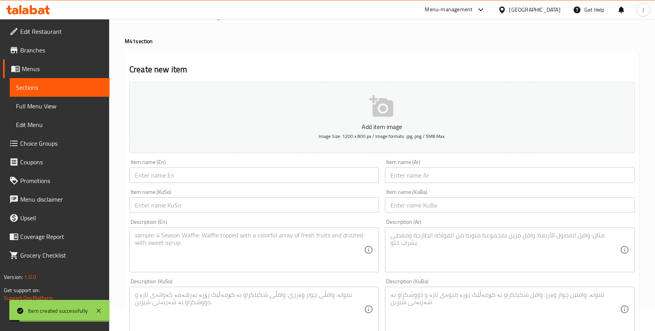
scroll to position [0, 0]
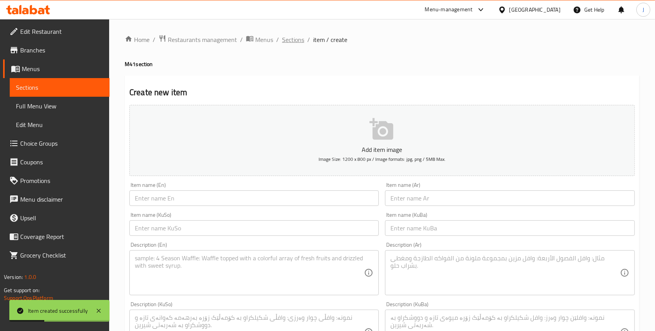
click at [286, 40] on span "Sections" at bounding box center [293, 39] width 22 height 9
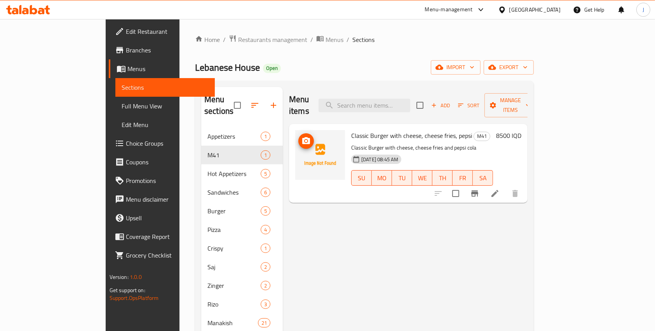
click at [302, 146] on img at bounding box center [320, 155] width 50 height 50
click at [302, 136] on icon "upload picture" at bounding box center [306, 140] width 9 height 9
click at [549, 30] on div "Home / Restaurants management / Menus / Sections Lebanese House Open import exp…" at bounding box center [365, 229] width 370 height 421
click at [297, 138] on img at bounding box center [320, 155] width 50 height 50
click at [302, 136] on icon "upload picture" at bounding box center [306, 140] width 9 height 9
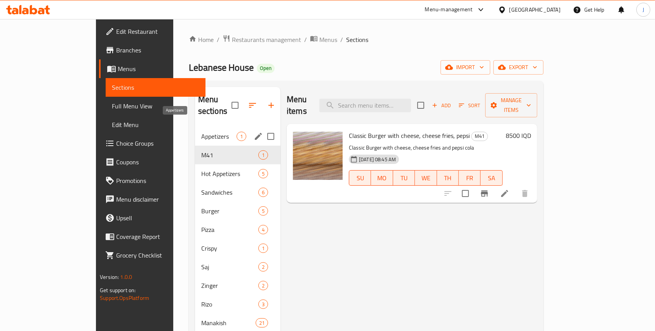
click at [201, 132] on span "Appetizers" at bounding box center [218, 136] width 35 height 9
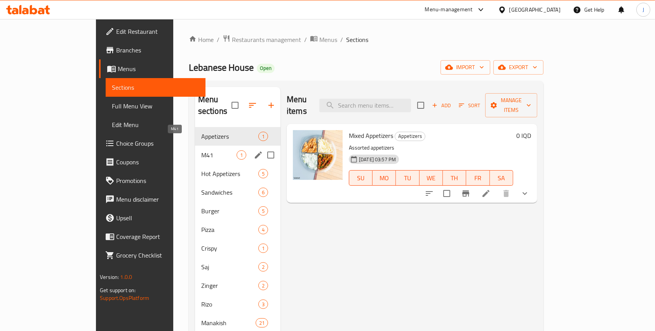
click at [201, 150] on span "M41" at bounding box center [218, 154] width 35 height 9
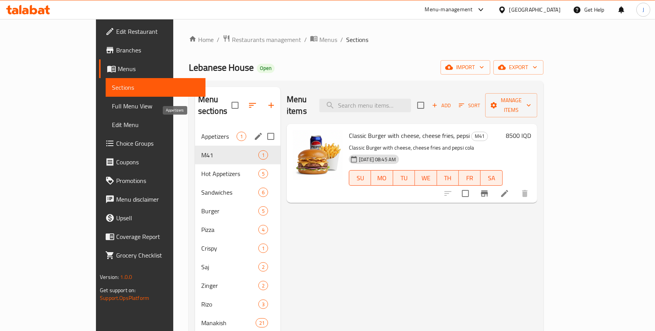
click at [201, 132] on span "Appetizers" at bounding box center [218, 136] width 35 height 9
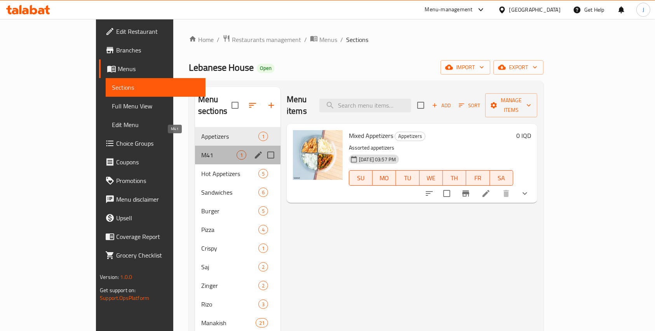
click at [201, 150] on span "M41" at bounding box center [218, 154] width 35 height 9
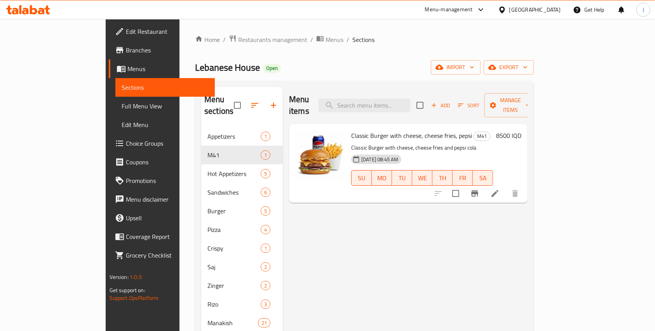
click at [31, 8] on icon at bounding box center [33, 9] width 7 height 9
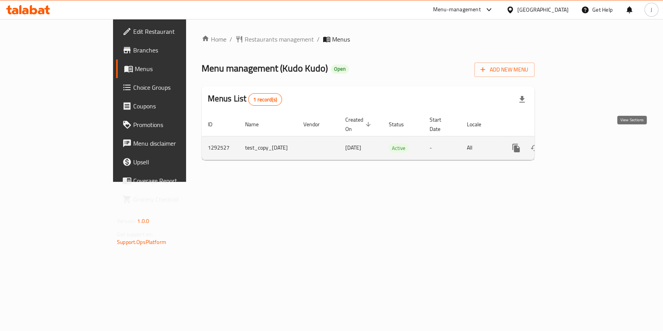
click at [577, 143] on icon "enhanced table" at bounding box center [572, 147] width 9 height 9
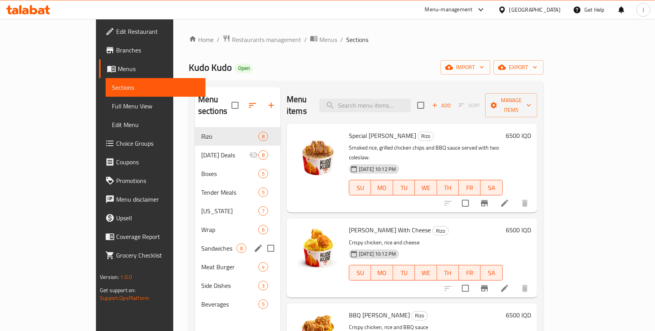
scroll to position [68, 0]
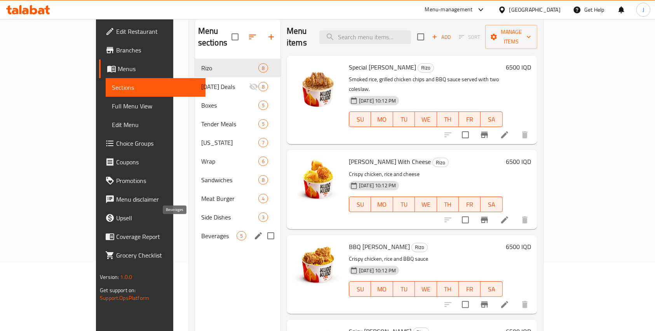
click at [201, 231] on span "Beverages" at bounding box center [218, 235] width 35 height 9
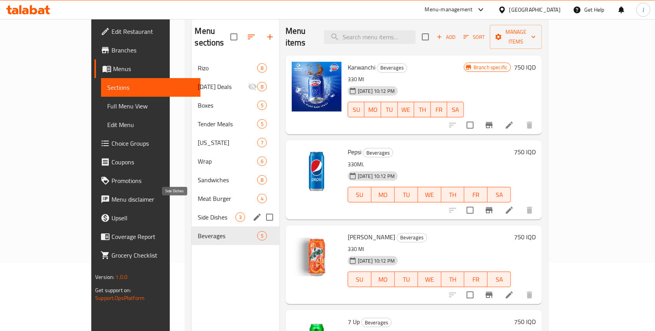
click at [198, 213] on span "Side Dishes" at bounding box center [216, 217] width 37 height 9
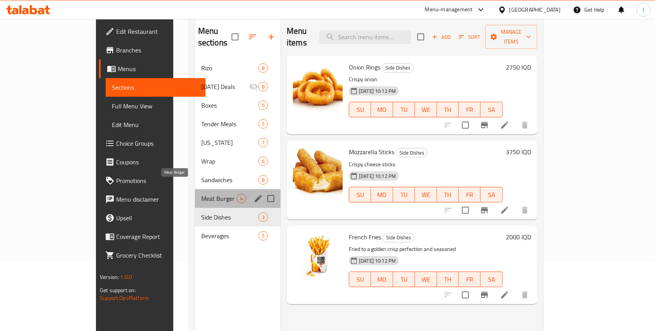
click at [201, 194] on span "Meat Burger" at bounding box center [218, 198] width 35 height 9
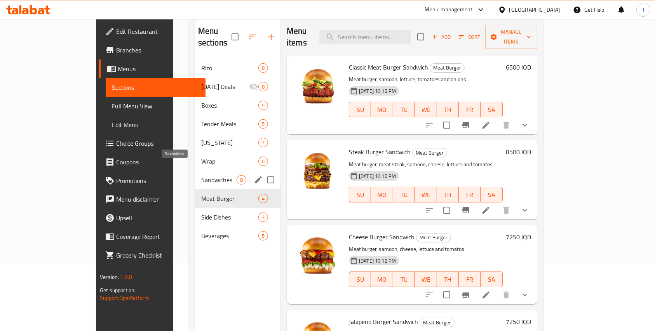
click at [201, 175] on span "Sandwiches" at bounding box center [218, 179] width 35 height 9
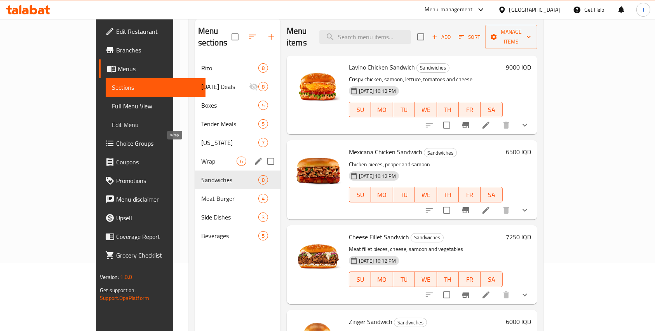
click at [201, 157] on span "Wrap" at bounding box center [218, 161] width 35 height 9
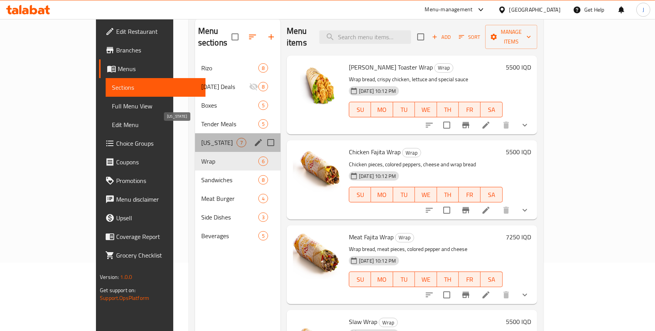
click at [201, 138] on span "Kentucky" at bounding box center [218, 142] width 35 height 9
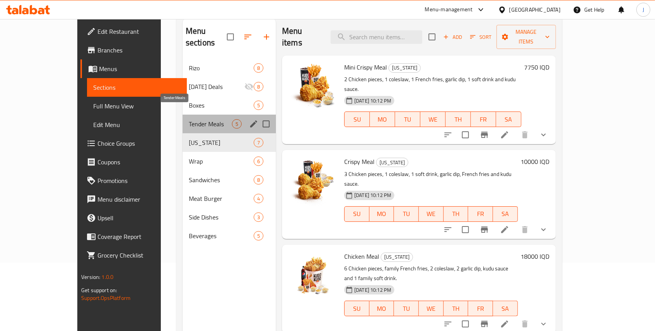
click at [189, 119] on span "Tender Meals" at bounding box center [210, 123] width 43 height 9
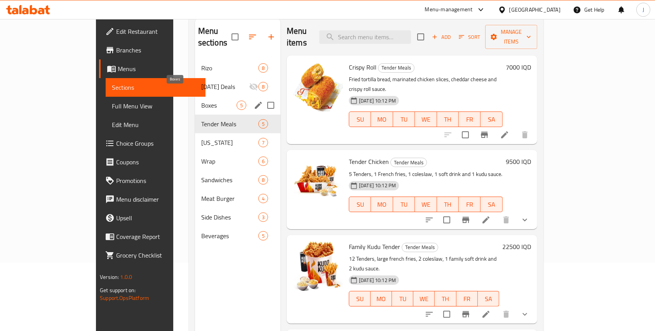
click at [201, 101] on span "Boxes" at bounding box center [218, 105] width 35 height 9
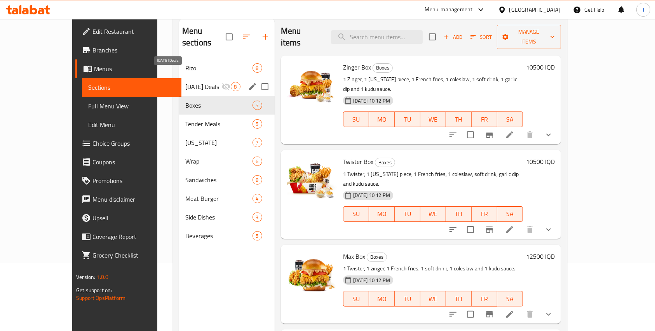
click at [185, 82] on span "Ramadan Deals" at bounding box center [203, 86] width 36 height 9
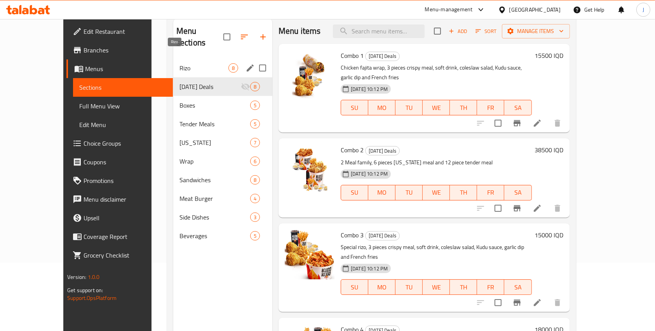
click at [180, 63] on span "Rizo" at bounding box center [204, 67] width 49 height 9
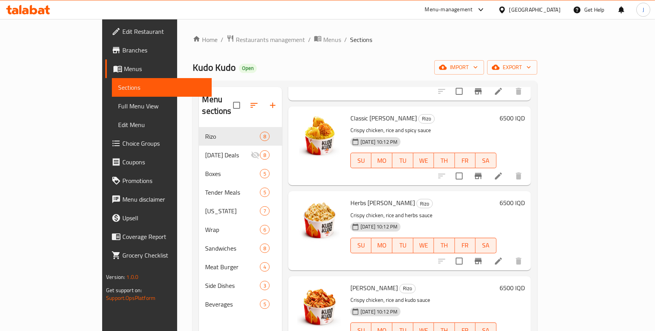
scroll to position [66, 0]
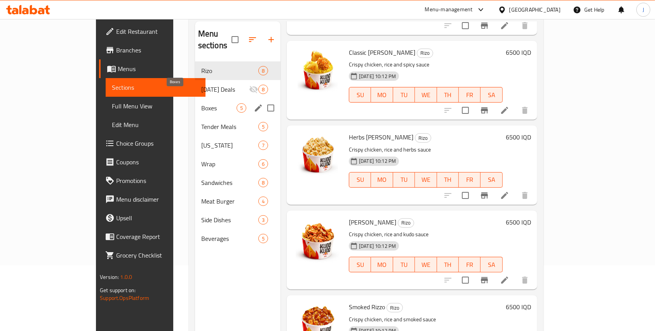
click at [201, 103] on span "Boxes" at bounding box center [218, 107] width 35 height 9
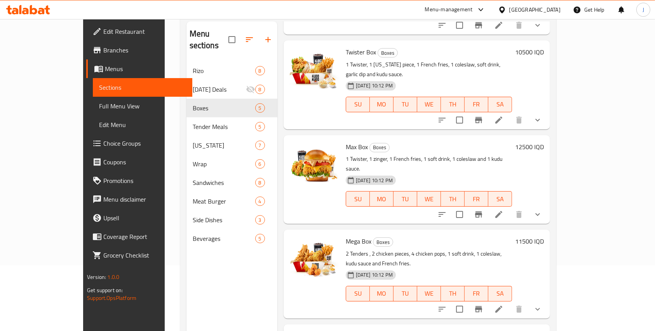
scroll to position [109, 0]
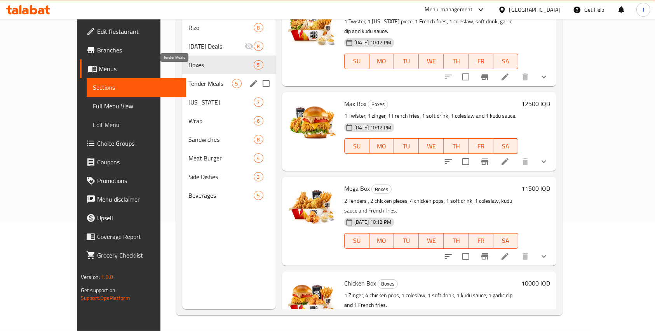
click at [188, 79] on span "Tender Meals" at bounding box center [210, 83] width 44 height 9
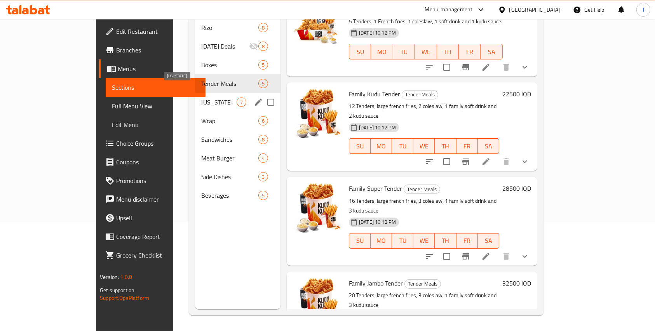
click at [201, 98] on span "Kentucky" at bounding box center [218, 102] width 35 height 9
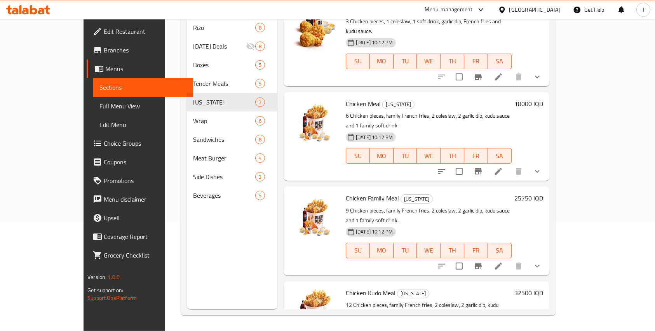
scroll to position [283, 0]
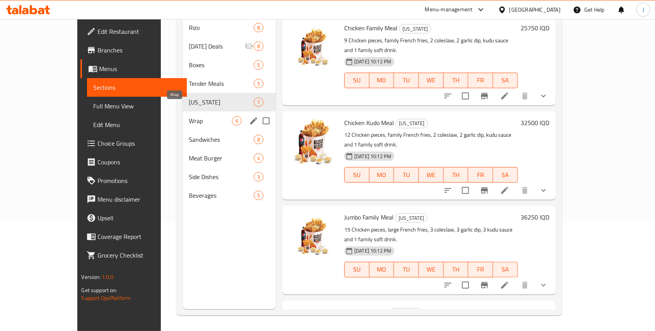
click at [189, 116] on span "Wrap" at bounding box center [210, 120] width 43 height 9
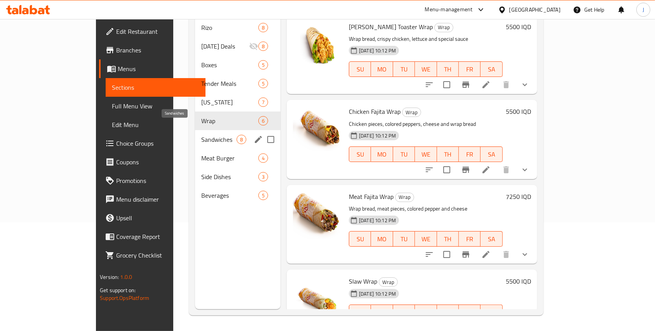
click at [201, 135] on span "Sandwiches" at bounding box center [218, 139] width 35 height 9
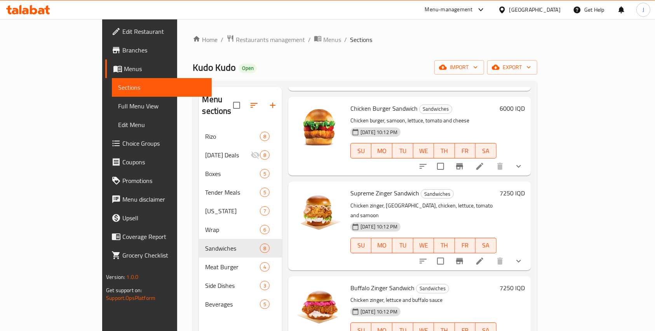
scroll to position [109, 0]
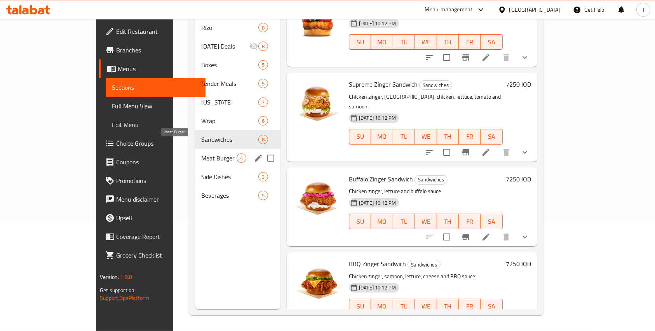
click at [201, 154] on span "Meat Burger" at bounding box center [218, 158] width 35 height 9
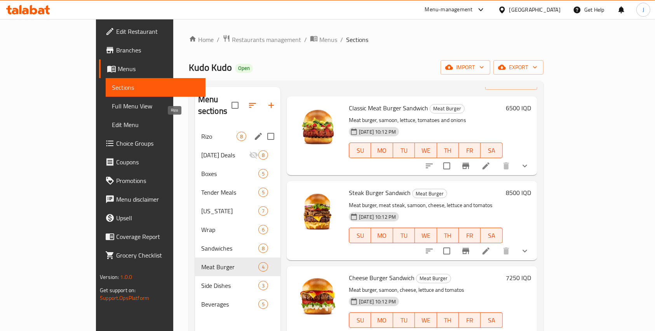
click at [201, 132] on span "Rizo" at bounding box center [218, 136] width 35 height 9
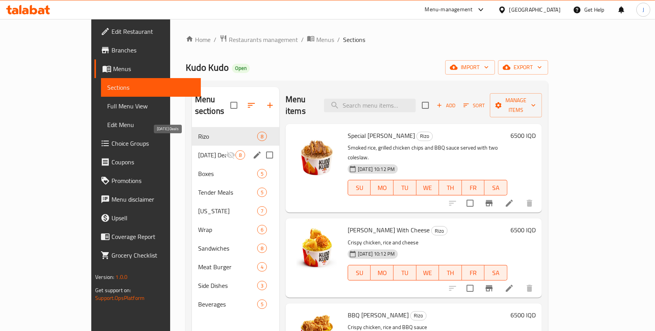
click at [198, 150] on span "Ramadan Deals" at bounding box center [212, 154] width 28 height 9
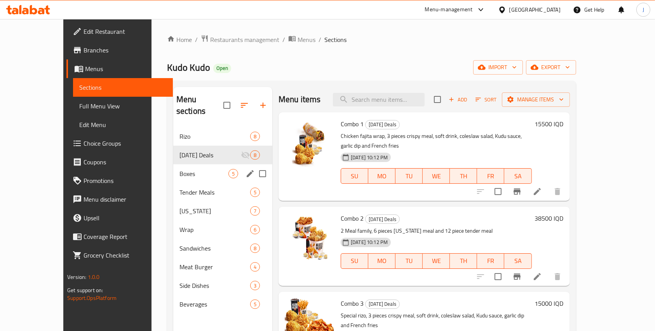
click at [185, 164] on div "Boxes 5" at bounding box center [222, 173] width 99 height 19
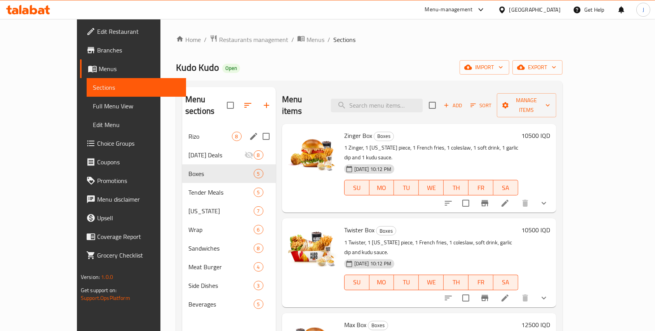
click at [182, 127] on div "Rizo 8" at bounding box center [229, 136] width 94 height 19
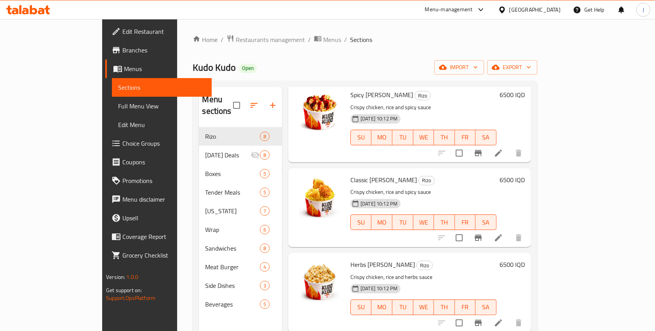
scroll to position [367, 0]
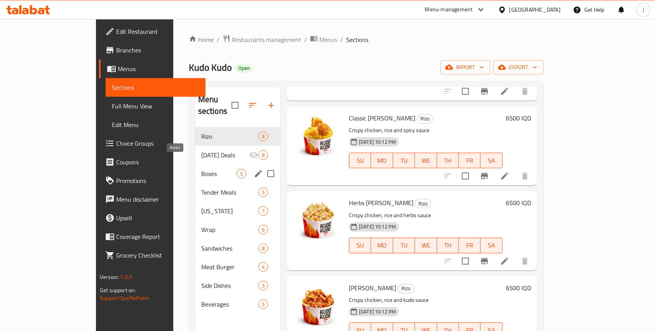
click at [201, 169] on span "Boxes" at bounding box center [218, 173] width 35 height 9
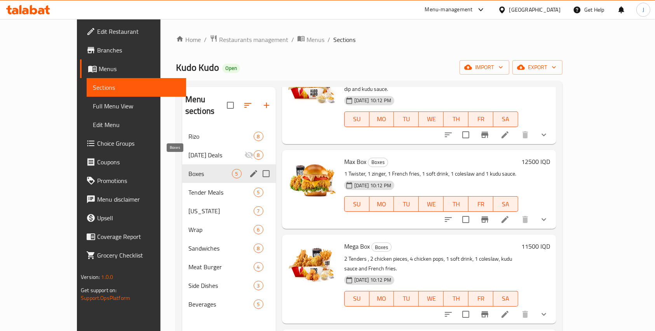
scroll to position [112, 0]
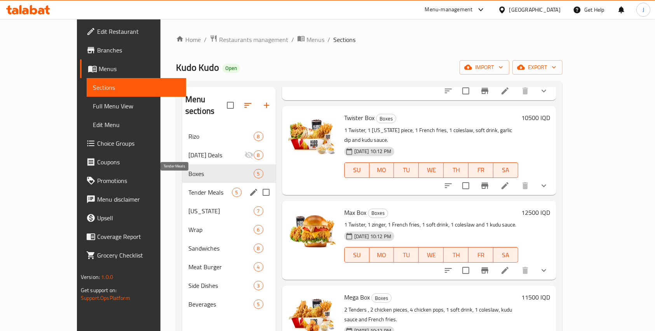
click at [188, 188] on span "Tender Meals" at bounding box center [210, 192] width 44 height 9
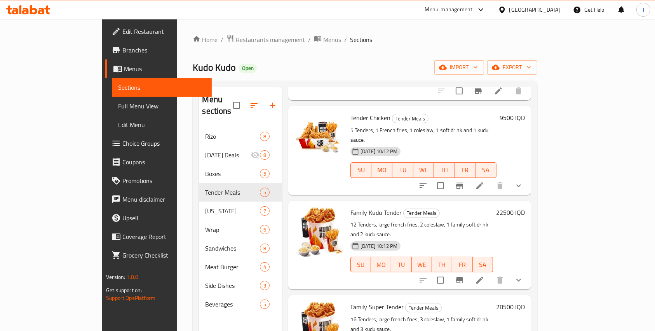
scroll to position [109, 0]
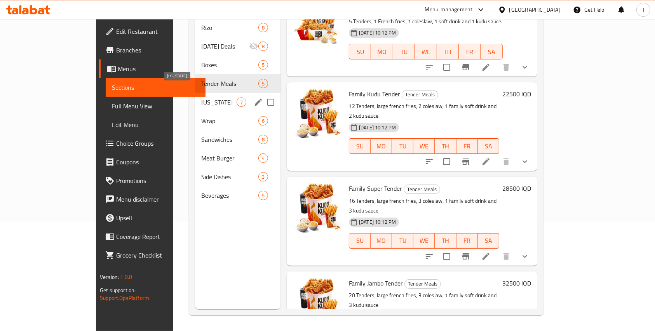
click at [201, 98] on span "Kentucky" at bounding box center [218, 102] width 35 height 9
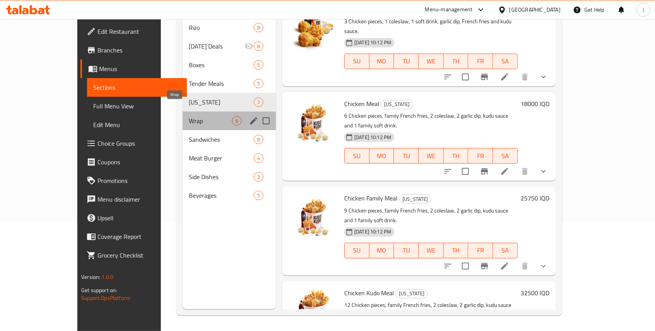
click at [189, 116] on span "Wrap" at bounding box center [210, 120] width 43 height 9
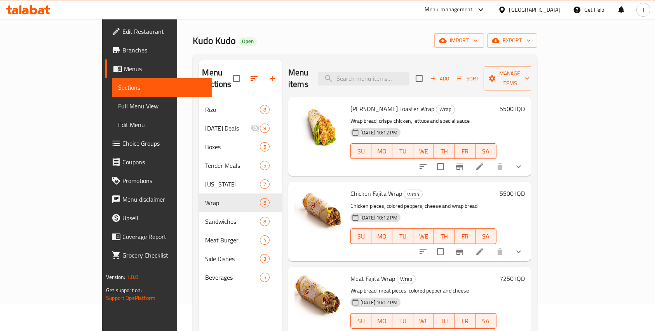
scroll to position [87, 0]
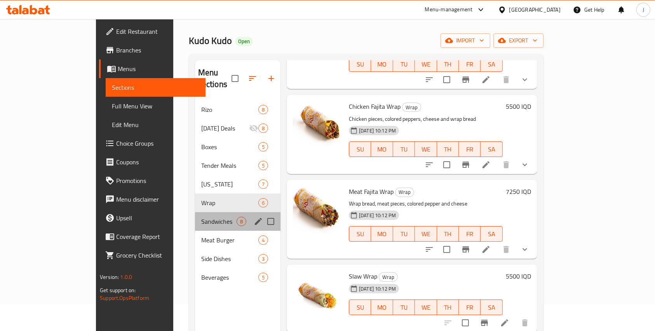
click at [195, 212] on div "Sandwiches 8" at bounding box center [237, 221] width 85 height 19
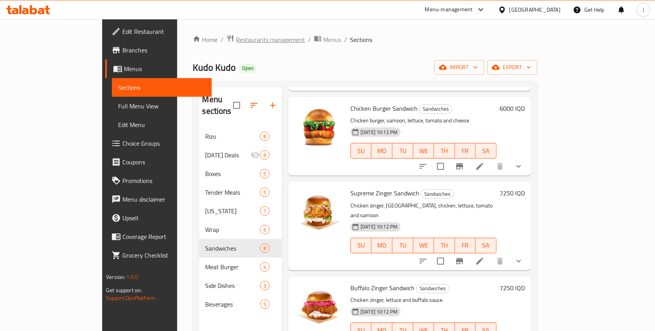
click at [236, 41] on span "Restaurants management" at bounding box center [270, 39] width 69 height 9
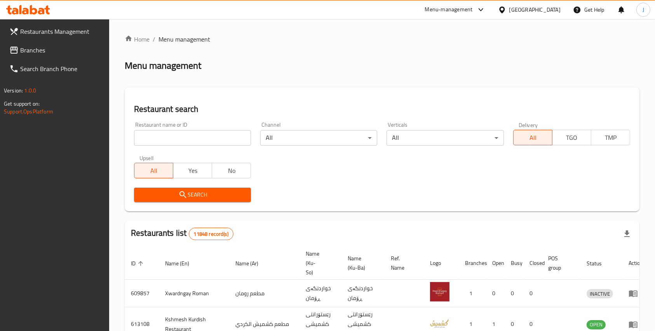
click at [182, 138] on input "search" at bounding box center [192, 138] width 117 height 16
type input "ة"
type input "moussa"
click button "Search" at bounding box center [192, 195] width 117 height 14
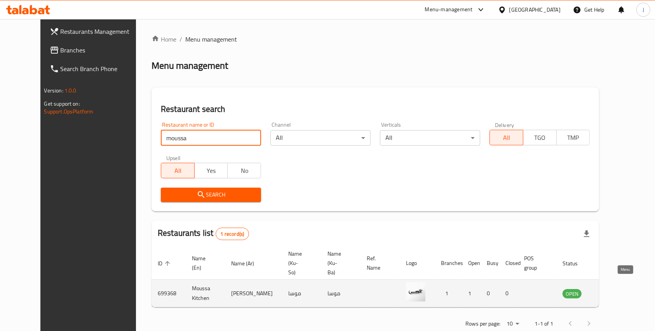
click at [612, 291] on icon "enhanced table" at bounding box center [608, 294] width 9 height 7
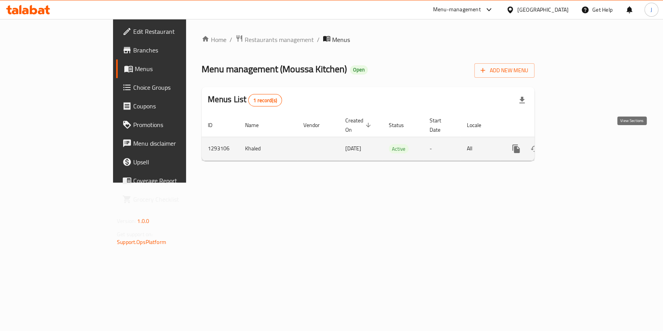
click at [577, 144] on icon "enhanced table" at bounding box center [572, 148] width 9 height 9
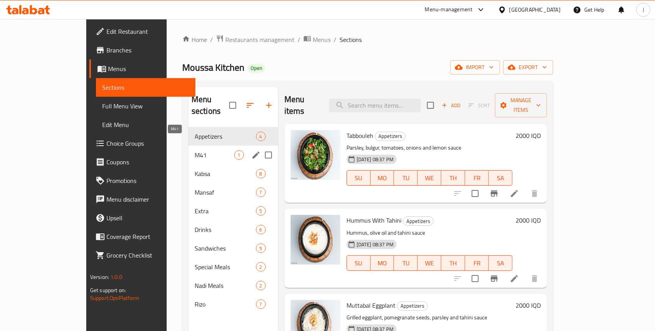
click at [195, 150] on span "M41" at bounding box center [215, 154] width 40 height 9
